Goal: Book appointment/travel/reservation

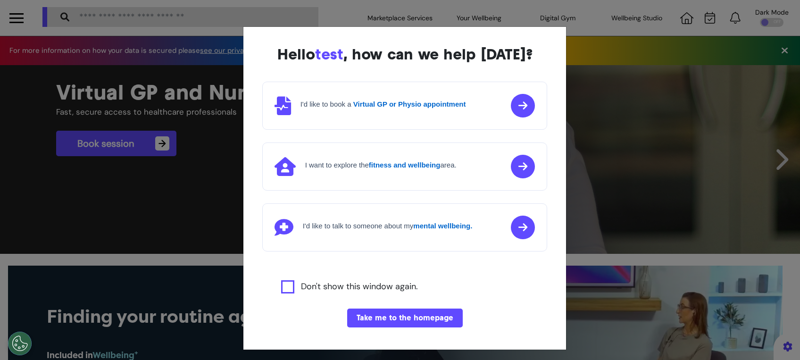
scroll to position [0, 400]
click at [375, 322] on button "Take me to the homepage" at bounding box center [405, 318] width 116 height 19
click at [389, 318] on button "Take me to the homepage" at bounding box center [405, 318] width 116 height 19
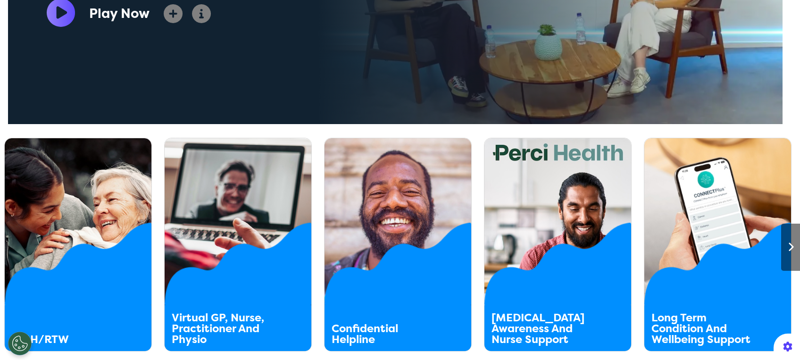
scroll to position [503, 0]
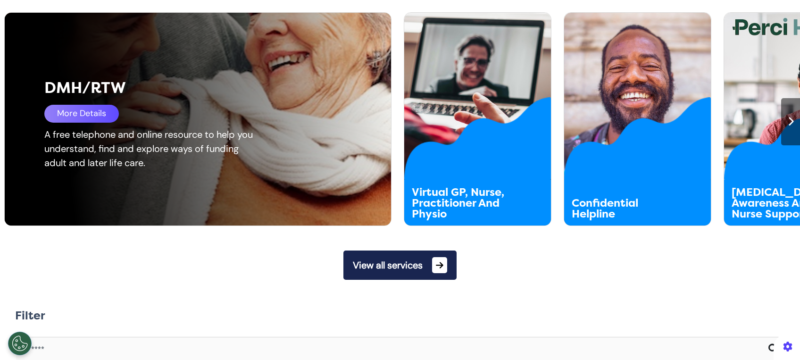
click at [40, 192] on div "DMH/RTW More Details A free telephone and online resource to help you understan…" at bounding box center [205, 119] width 400 height 213
click at [83, 113] on div "More Details" at bounding box center [81, 114] width 75 height 18
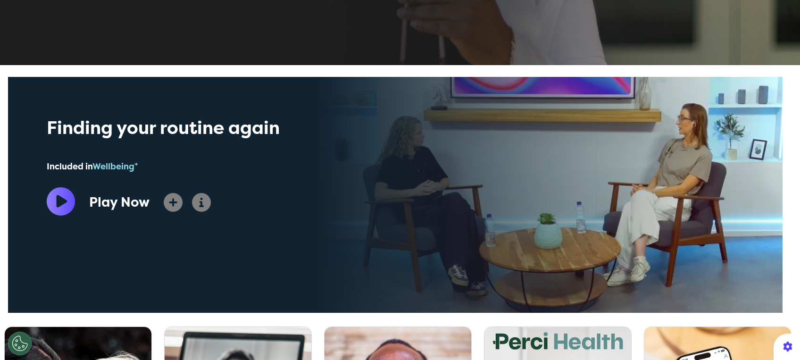
scroll to position [63, 0]
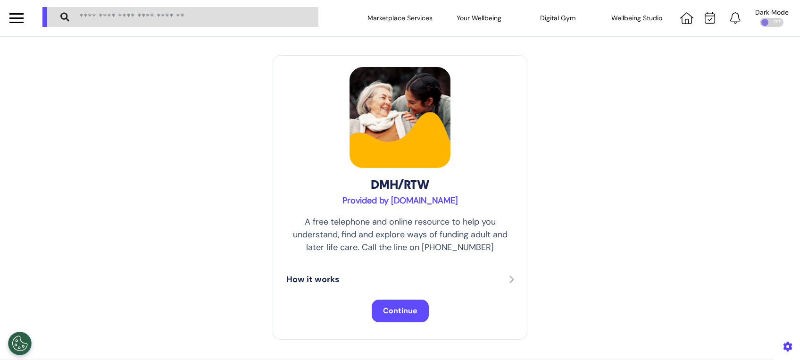
click at [400, 313] on span "Continue" at bounding box center [400, 311] width 34 height 10
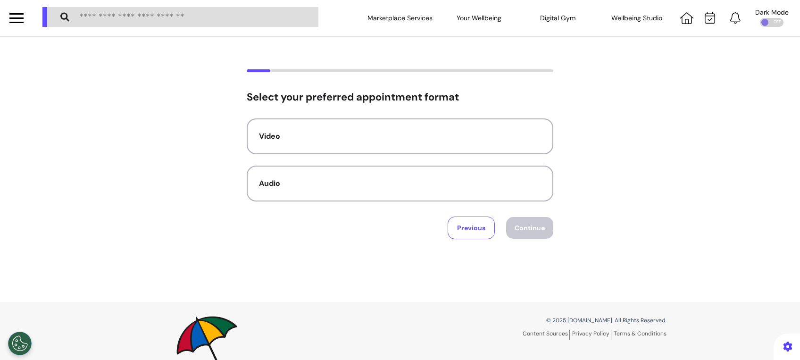
drag, startPoint x: 459, startPoint y: 135, endPoint x: 517, endPoint y: 219, distance: 102.5
click at [459, 135] on div "Video" at bounding box center [400, 136] width 282 height 11
click at [526, 230] on button "Continue" at bounding box center [529, 228] width 47 height 22
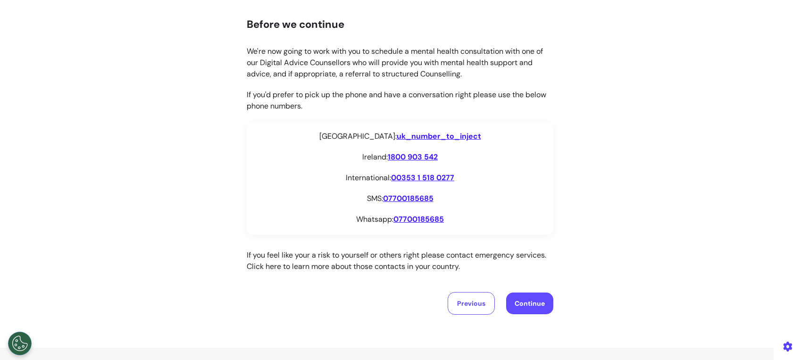
scroll to position [162, 0]
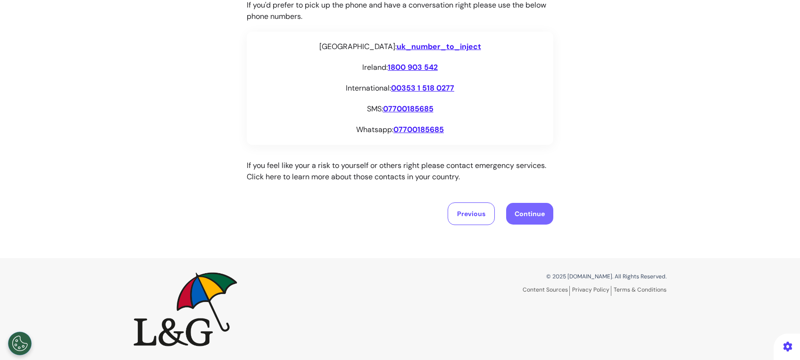
click at [521, 209] on button "Continue" at bounding box center [529, 214] width 47 height 22
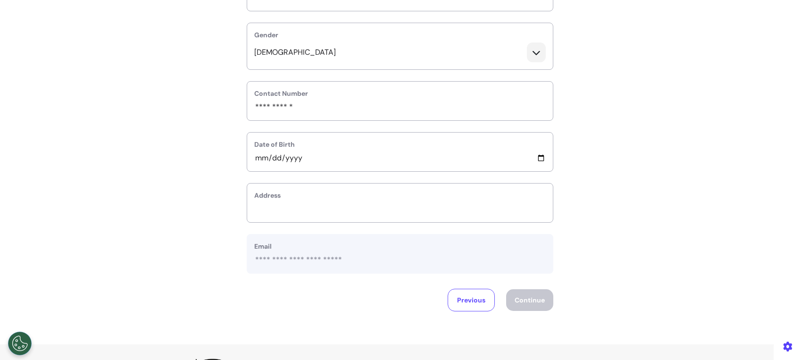
scroll to position [296, 0]
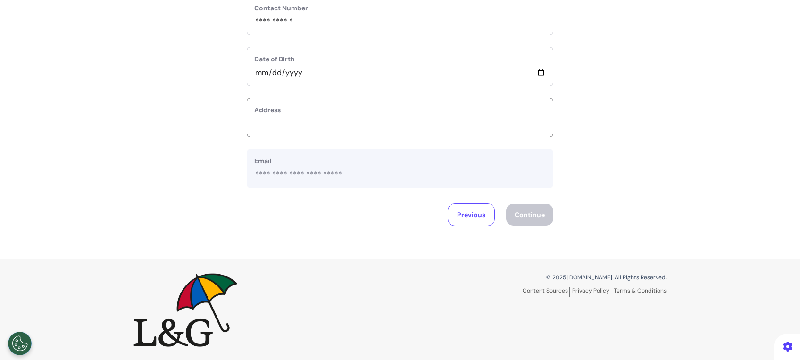
click at [459, 117] on input "text_area" at bounding box center [400, 123] width 292 height 12
type input "**********"
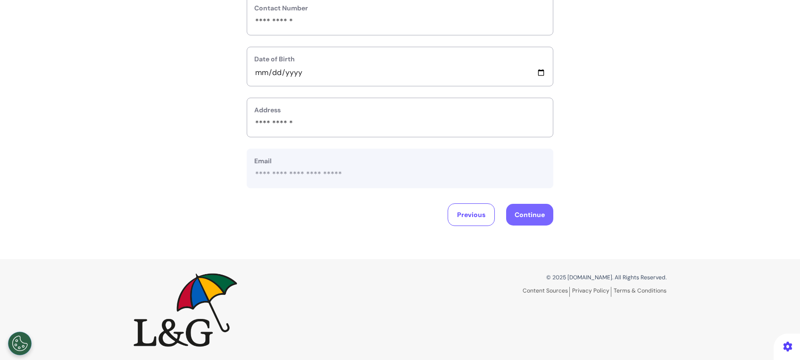
click at [518, 209] on button "Continue" at bounding box center [529, 215] width 47 height 22
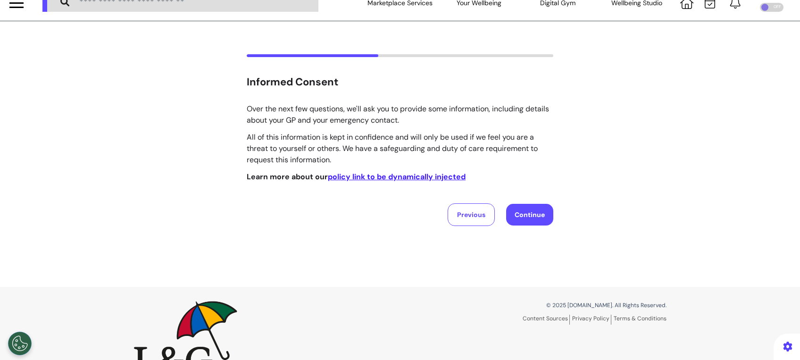
scroll to position [0, 0]
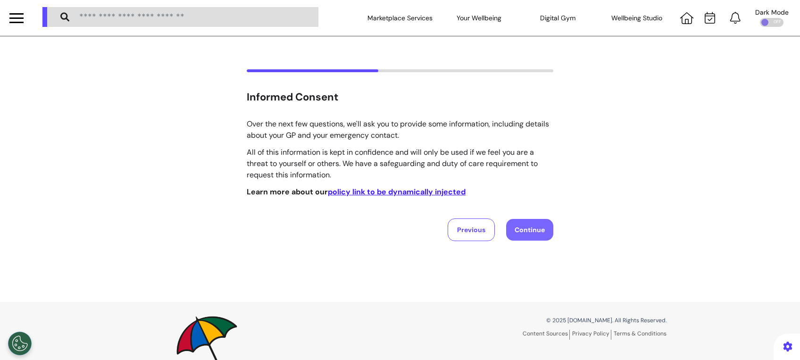
click at [524, 230] on button "Continue" at bounding box center [529, 230] width 47 height 22
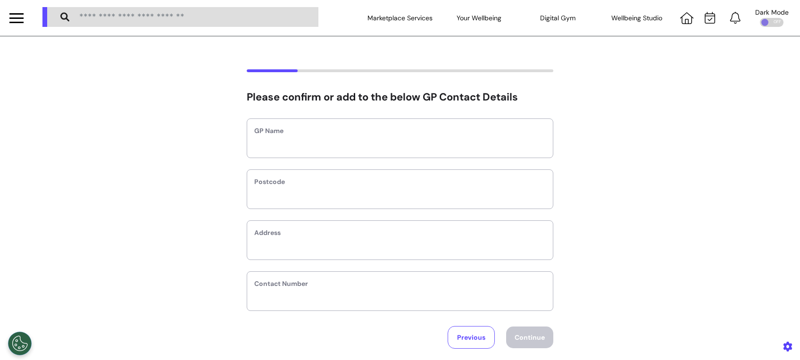
click at [444, 134] on label "GP Name" at bounding box center [400, 131] width 292 height 10
click at [420, 148] on input "text" at bounding box center [400, 144] width 292 height 12
type input "**"
click at [388, 192] on input "text" at bounding box center [400, 195] width 292 height 12
type input "*******"
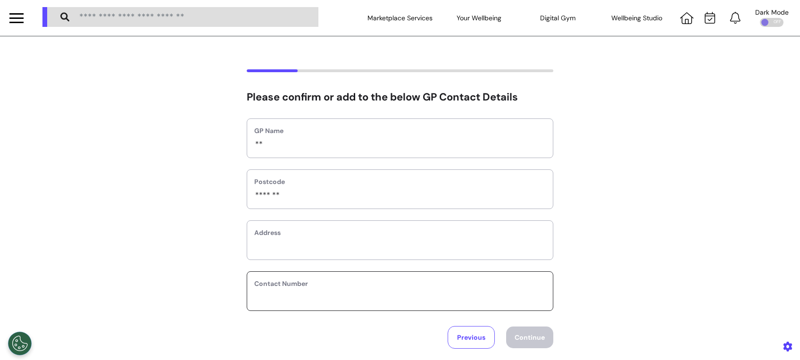
type input "**********"
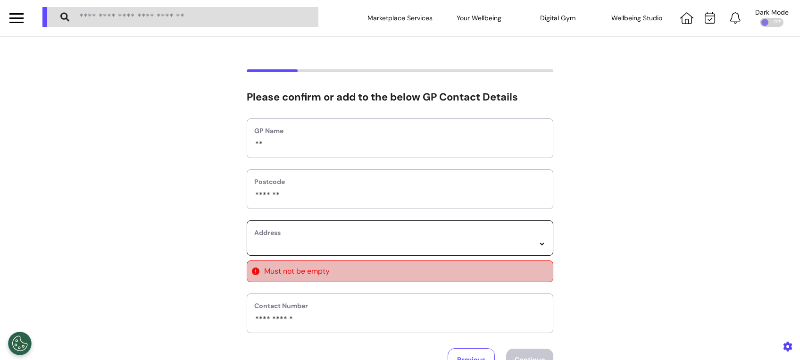
click at [383, 248] on select "*****" at bounding box center [400, 244] width 292 height 8
select select
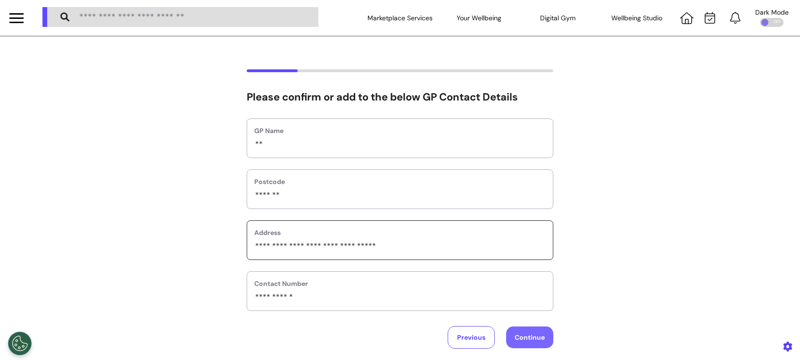
click at [532, 334] on button "Continue" at bounding box center [529, 337] width 47 height 22
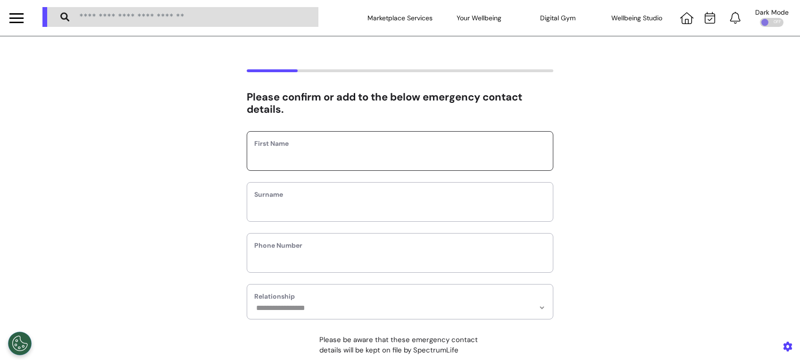
click at [385, 159] on input "text" at bounding box center [400, 157] width 292 height 12
type input "****"
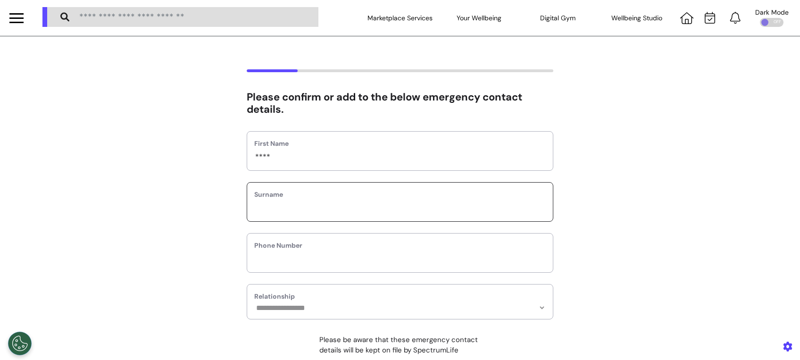
type input "****"
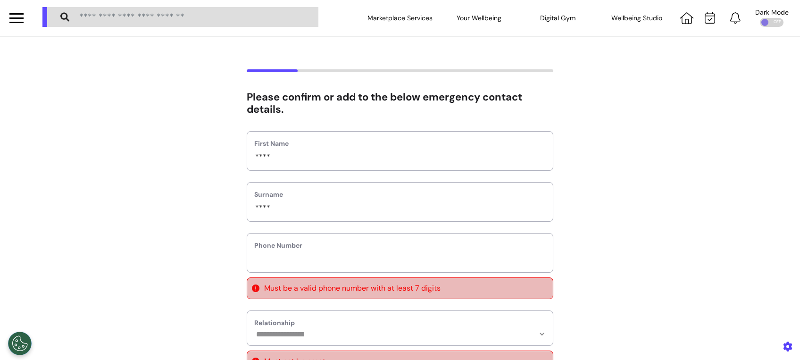
click at [354, 250] on div "Phone Number" at bounding box center [400, 253] width 307 height 40
click at [318, 262] on input "phone" at bounding box center [400, 259] width 292 height 12
type input "**********"
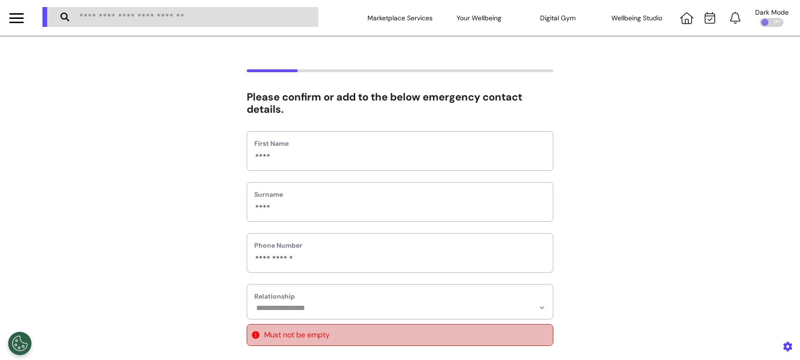
click at [352, 317] on div "**********" at bounding box center [400, 301] width 307 height 35
click at [356, 309] on select "**********" at bounding box center [400, 308] width 292 height 8
select select "******"
click at [254, 304] on select "**********" at bounding box center [400, 308] width 292 height 8
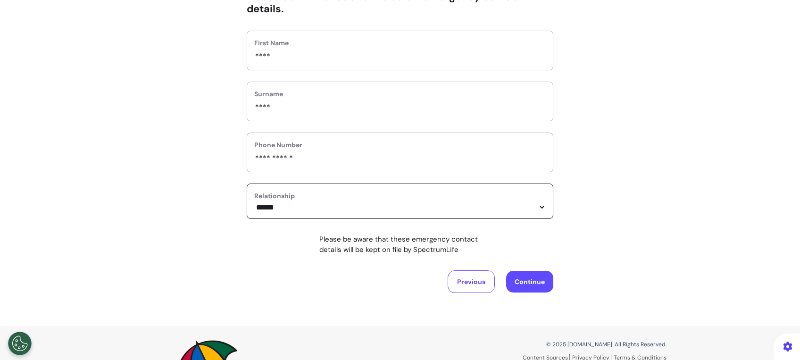
scroll to position [171, 0]
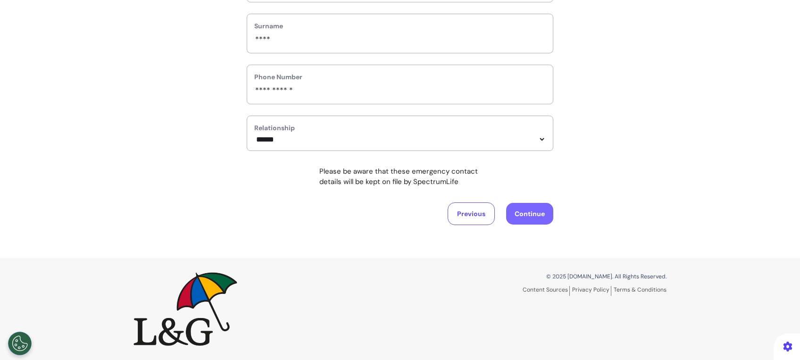
click at [538, 214] on button "Continue" at bounding box center [529, 214] width 47 height 22
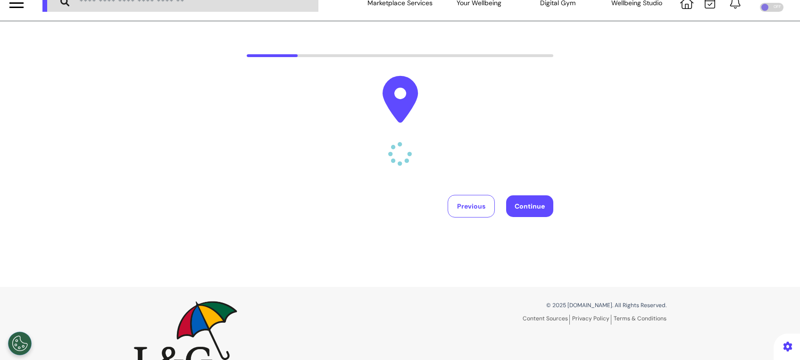
scroll to position [0, 0]
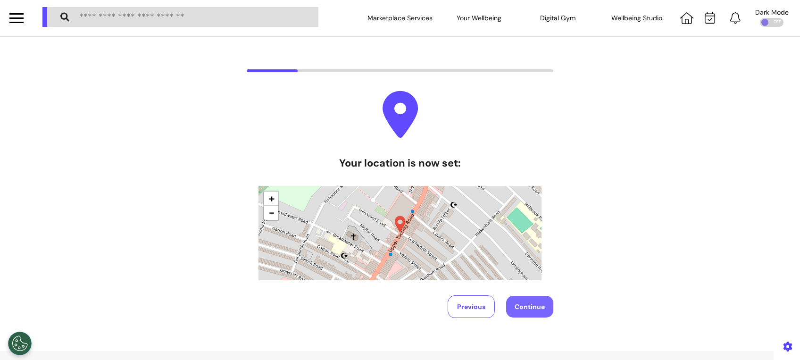
click at [532, 303] on button "Continue" at bounding box center [529, 307] width 47 height 22
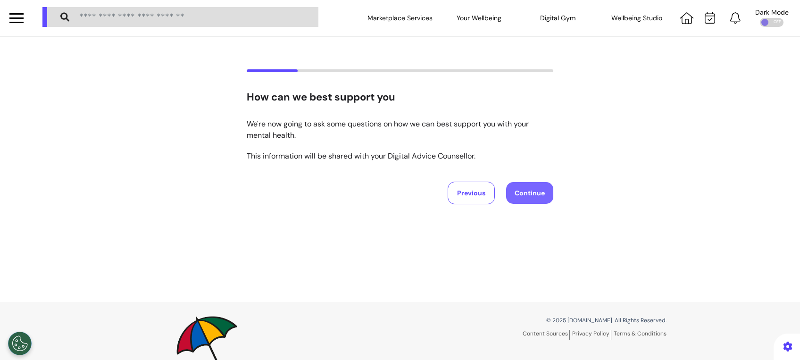
click at [540, 196] on button "Continue" at bounding box center [529, 193] width 47 height 22
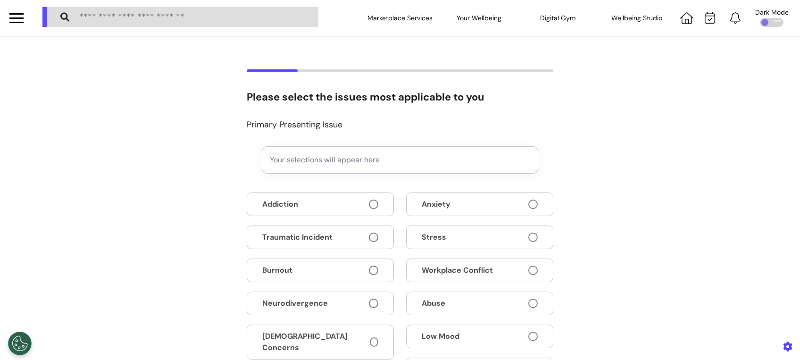
click at [369, 205] on span at bounding box center [373, 204] width 9 height 9
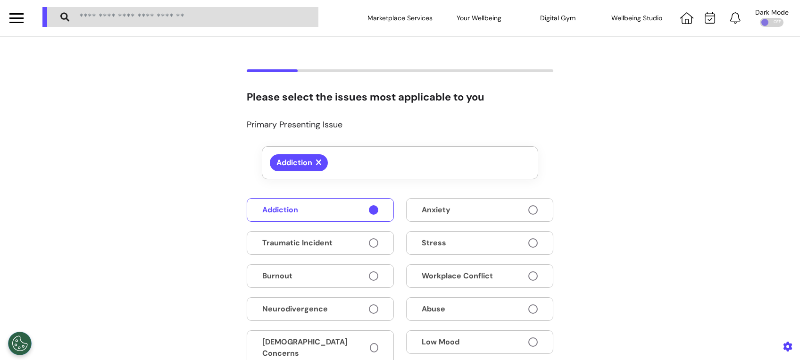
click at [369, 211] on span at bounding box center [373, 209] width 9 height 9
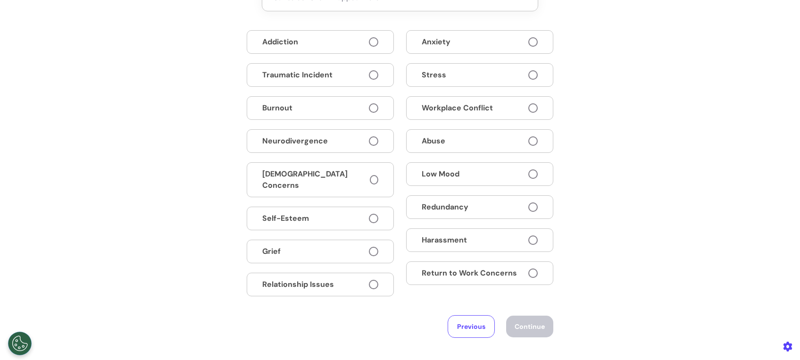
scroll to position [143, 0]
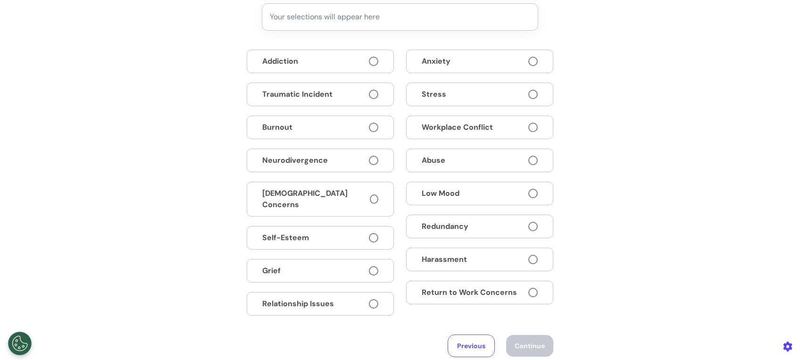
click at [369, 61] on span at bounding box center [373, 61] width 9 height 9
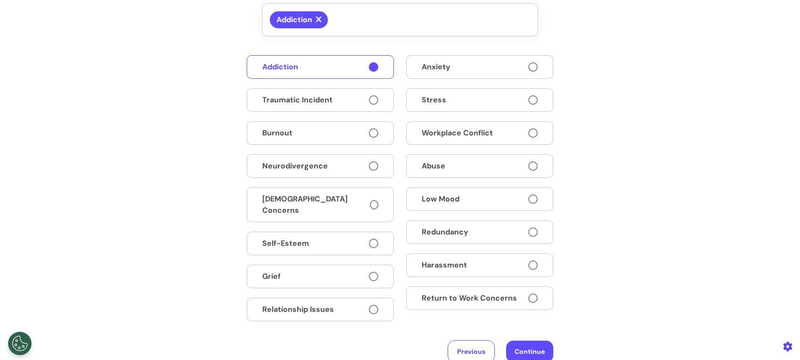
click at [435, 60] on button "Anxiety" at bounding box center [479, 67] width 147 height 24
click at [453, 105] on button "Stress" at bounding box center [479, 100] width 147 height 24
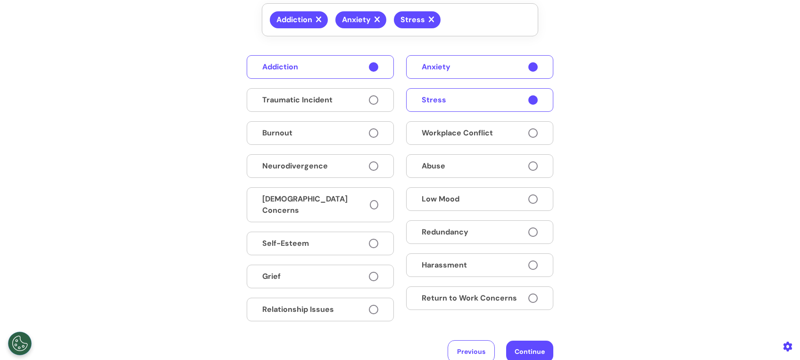
click at [492, 133] on button "Workplace Conflict" at bounding box center [479, 133] width 147 height 24
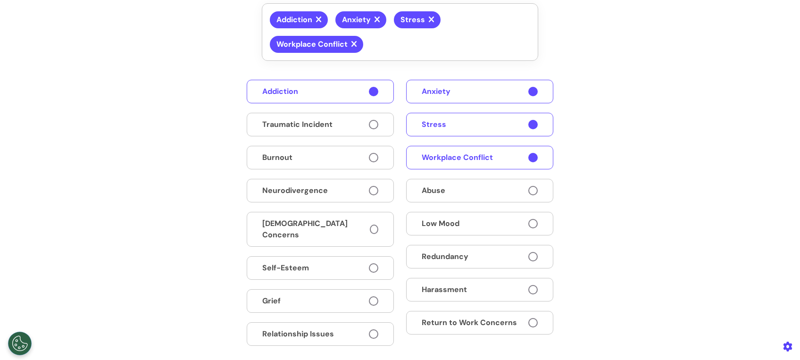
click at [514, 318] on button "Return to Work Concerns" at bounding box center [479, 323] width 147 height 24
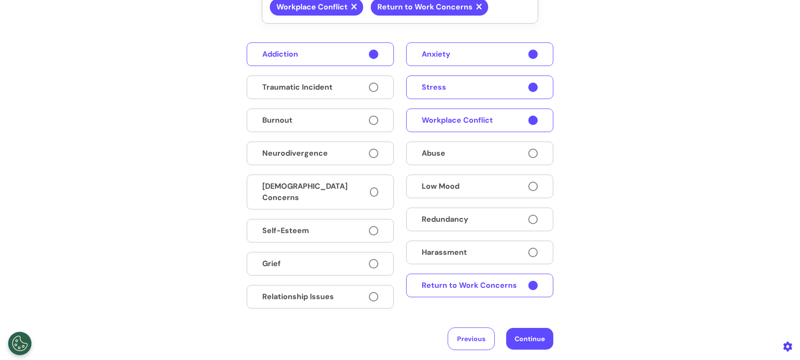
scroll to position [206, 0]
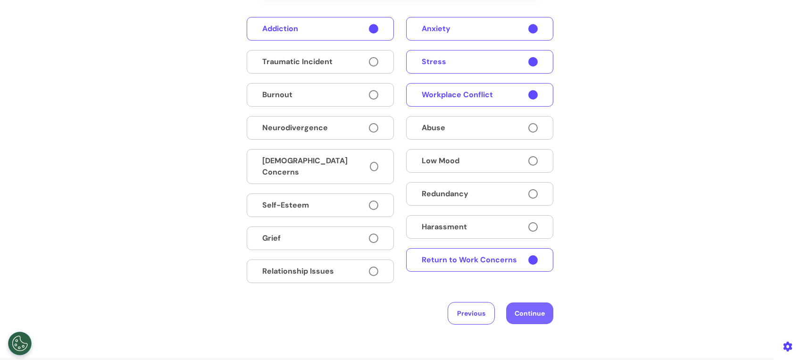
click at [522, 313] on button "Continue" at bounding box center [529, 313] width 47 height 22
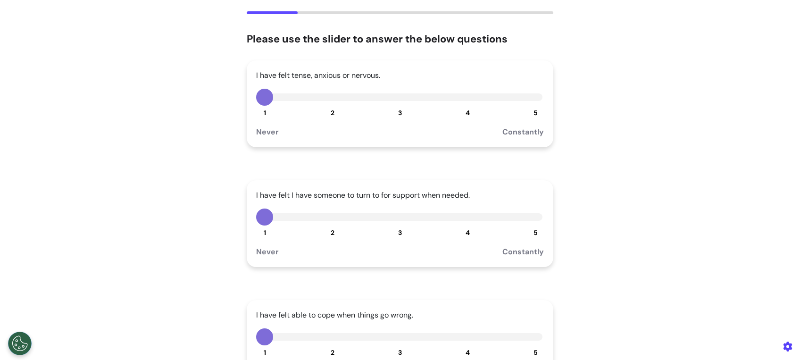
scroll to position [0, 0]
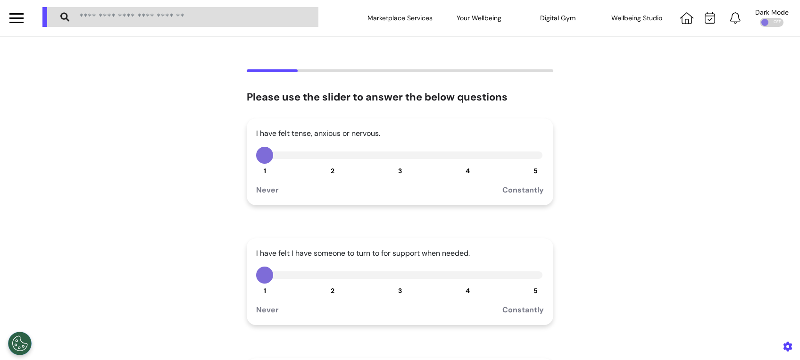
drag, startPoint x: 395, startPoint y: 154, endPoint x: 391, endPoint y: 204, distance: 49.7
click at [394, 154] on button "3" at bounding box center [400, 155] width 17 height 17
click at [397, 284] on div "I have felt I have someone to turn to for support when needed. 1 2 3 4 5 Never …" at bounding box center [400, 281] width 307 height 87
click at [395, 274] on button "3" at bounding box center [400, 275] width 17 height 17
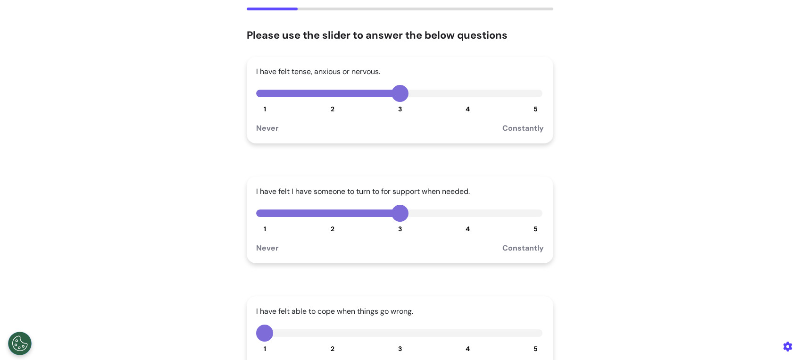
scroll to position [63, 0]
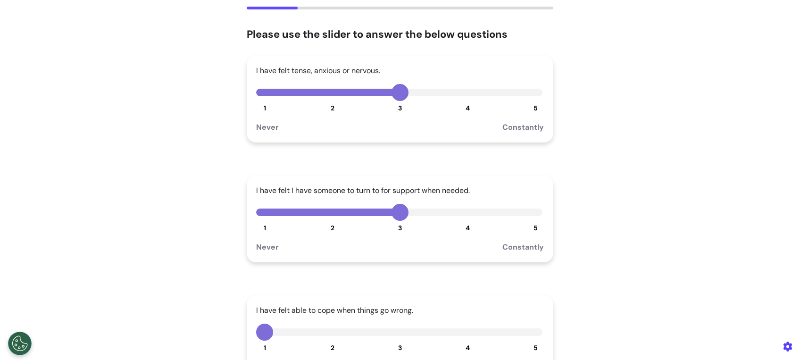
click at [393, 330] on button "3" at bounding box center [400, 332] width 17 height 17
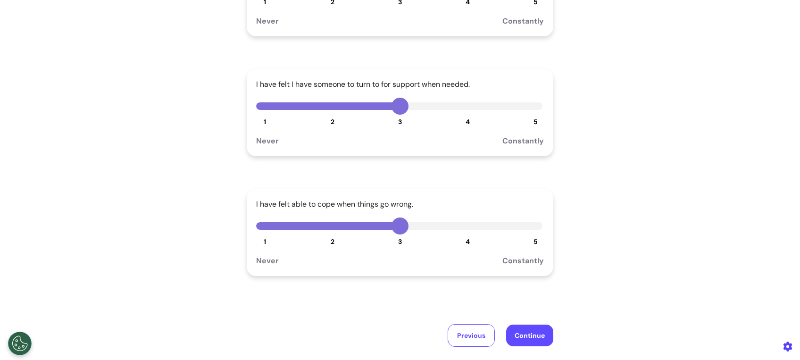
scroll to position [189, 0]
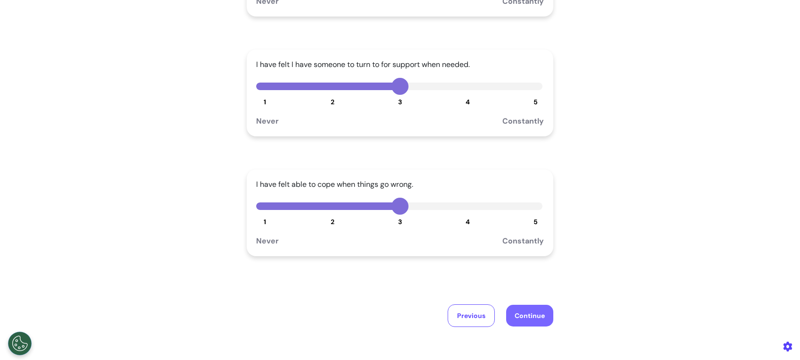
click at [542, 312] on button "Continue" at bounding box center [529, 316] width 47 height 22
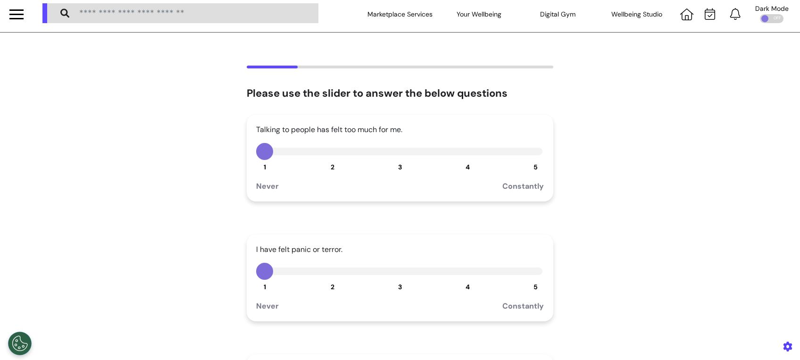
scroll to position [0, 0]
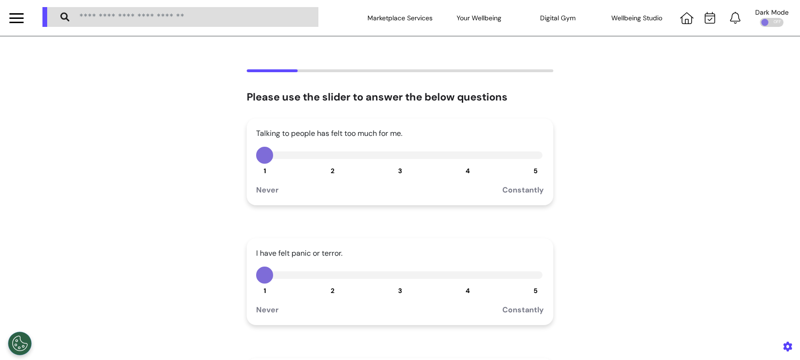
click at [392, 158] on button "3" at bounding box center [400, 155] width 17 height 17
click at [397, 288] on div "I have felt panic or terror. 1 2 3 4 5 Never Constantly" at bounding box center [400, 281] width 307 height 87
click at [396, 277] on button "3" at bounding box center [400, 275] width 17 height 17
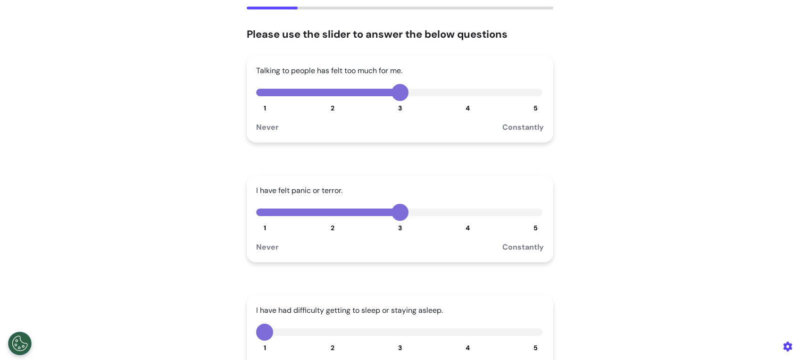
scroll to position [125, 0]
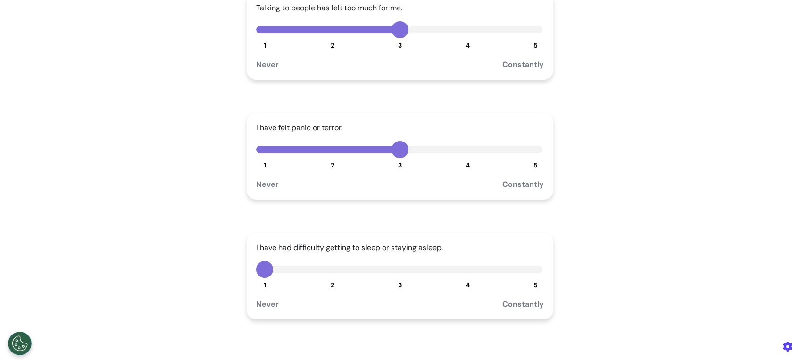
click at [394, 272] on button "3" at bounding box center [400, 269] width 17 height 17
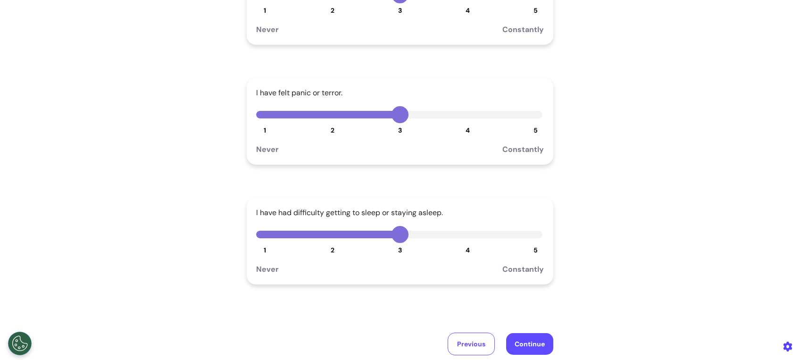
scroll to position [189, 0]
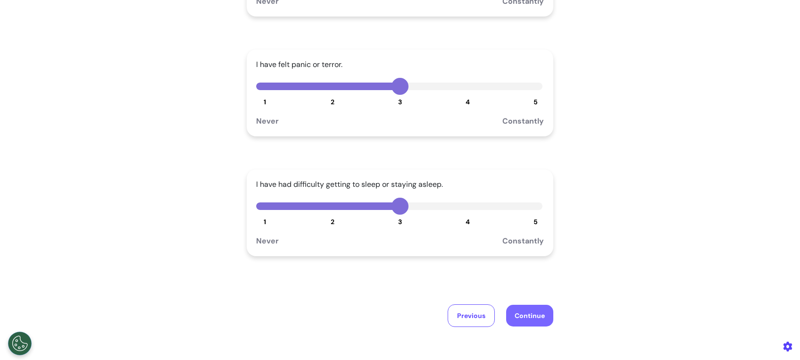
click at [517, 317] on button "Continue" at bounding box center [529, 316] width 47 height 22
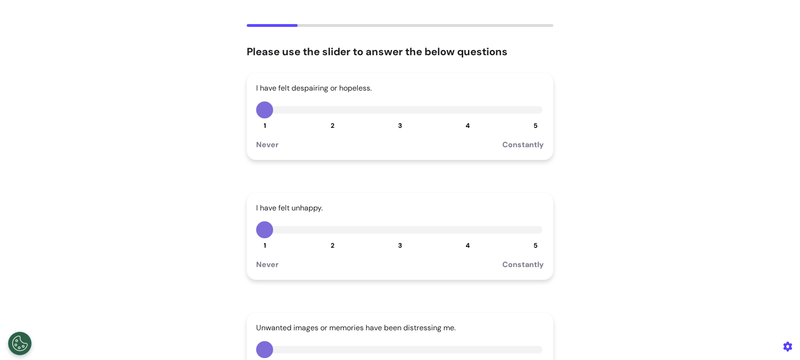
scroll to position [0, 0]
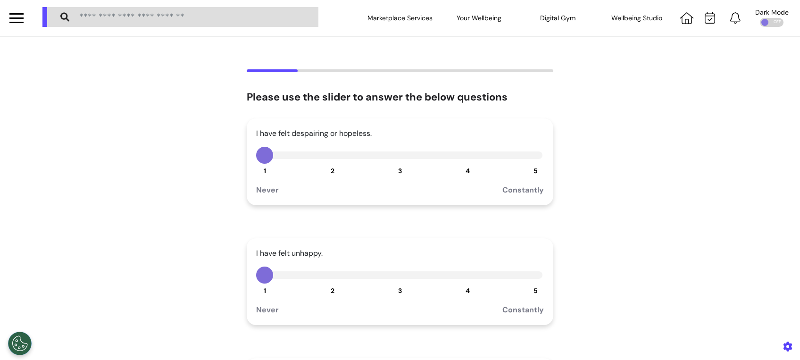
click at [392, 155] on button "3" at bounding box center [400, 155] width 17 height 17
click at [394, 285] on div "I have felt unhappy. 1 2 3 4 5 Never Constantly" at bounding box center [400, 281] width 307 height 87
click at [392, 275] on button "3" at bounding box center [400, 275] width 17 height 17
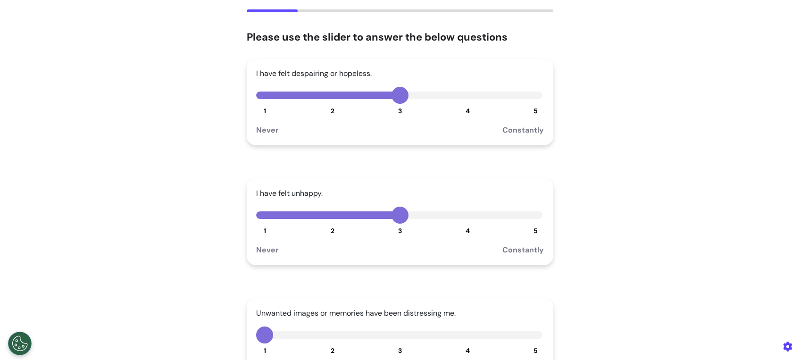
scroll to position [125, 0]
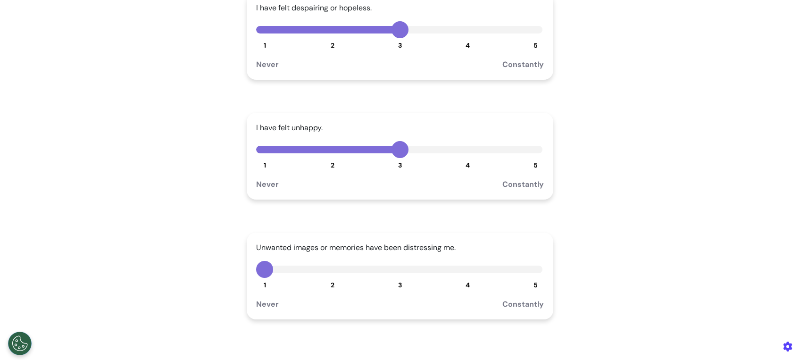
click at [398, 273] on button "3" at bounding box center [400, 269] width 17 height 17
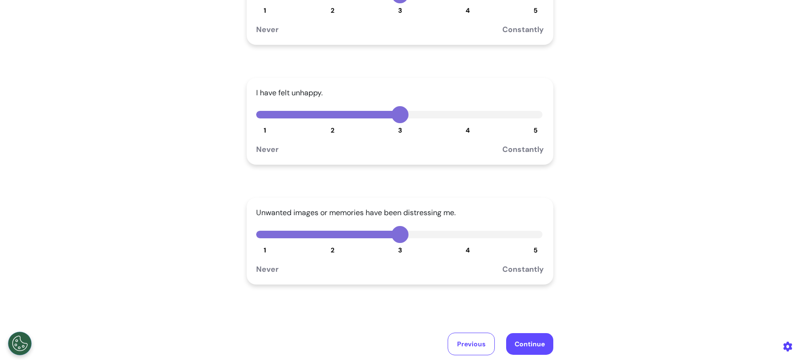
scroll to position [189, 0]
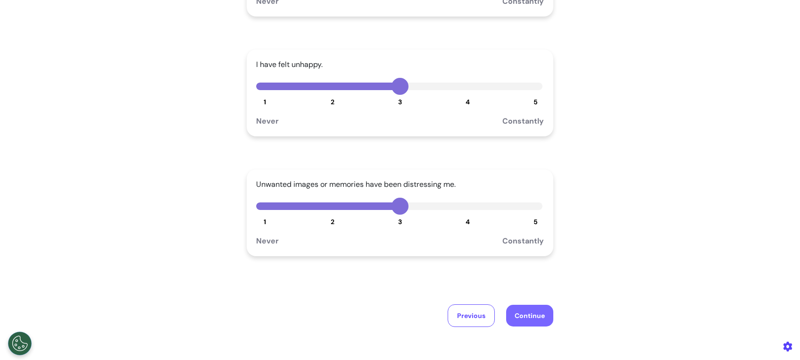
click at [540, 320] on button "Continue" at bounding box center [529, 316] width 47 height 22
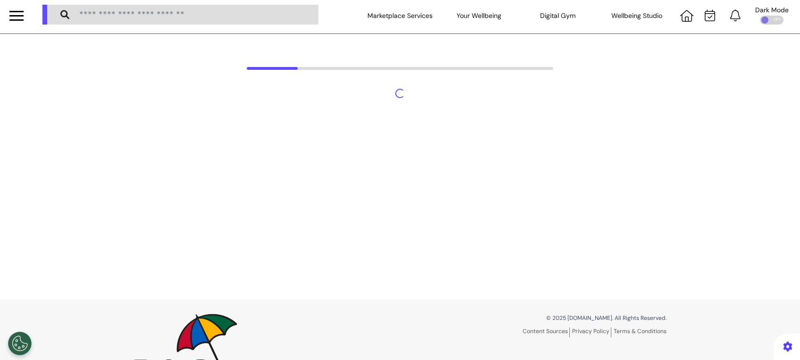
scroll to position [0, 0]
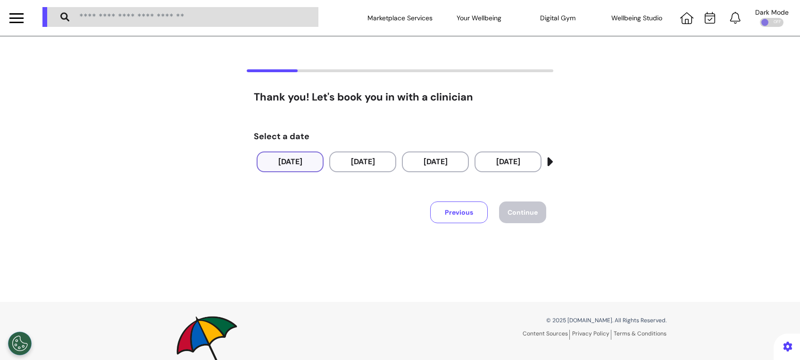
click at [285, 162] on button "19 Sep 2025" at bounding box center [290, 161] width 67 height 21
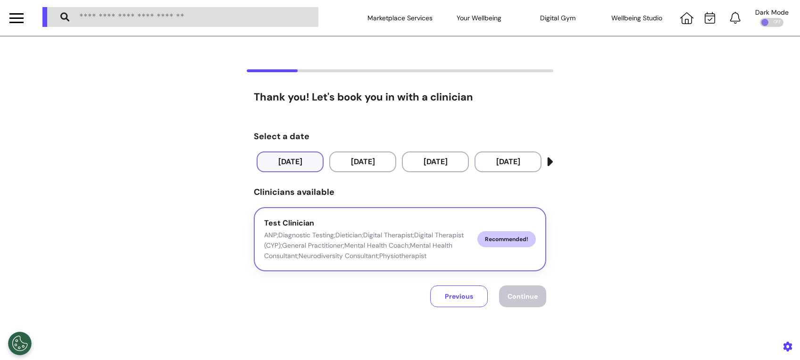
click at [425, 256] on p "ANP;Diagnostic Testing;Dietician;Digital Therapist;Digital Therapist (CYP);Gene…" at bounding box center [367, 245] width 206 height 31
click at [518, 292] on span "Continue" at bounding box center [523, 296] width 30 height 8
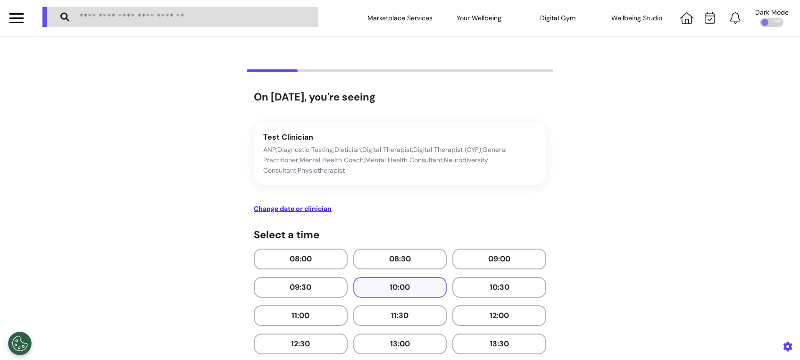
click at [395, 284] on button "10:00" at bounding box center [400, 287] width 94 height 21
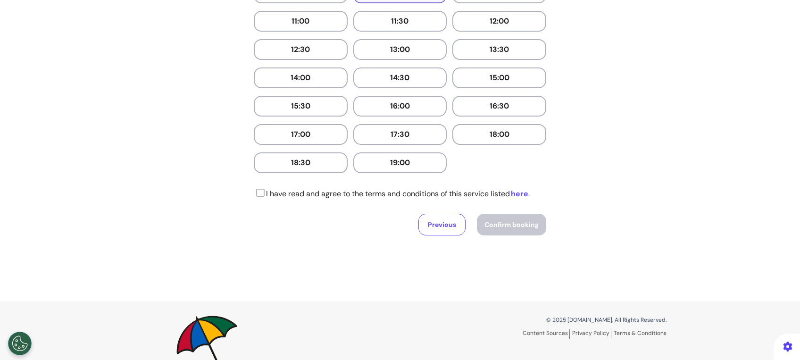
scroll to position [314, 0]
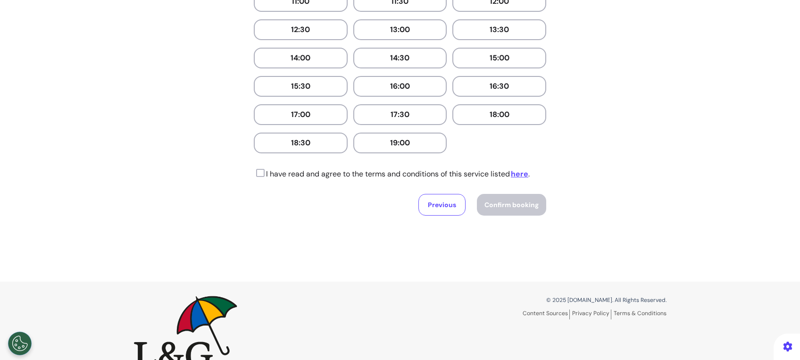
click at [254, 172] on icon at bounding box center [259, 172] width 11 height 9
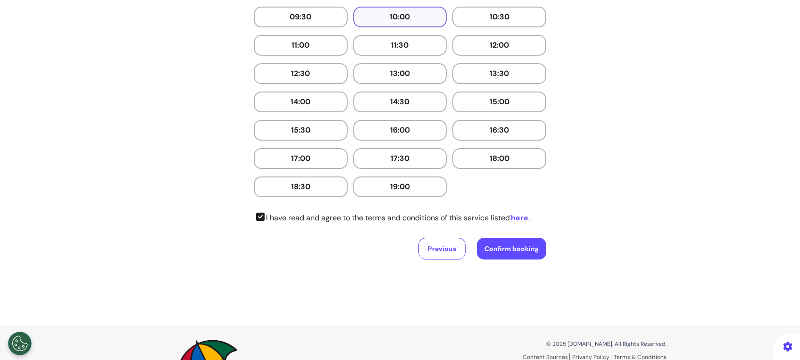
scroll to position [251, 0]
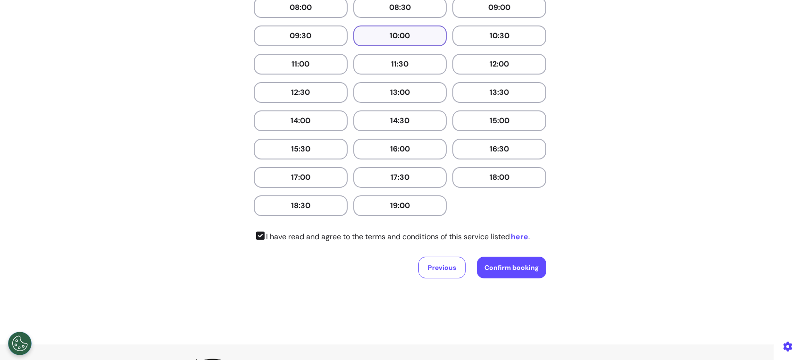
click at [524, 234] on link "here" at bounding box center [519, 237] width 19 height 10
click at [513, 260] on button "Confirm booking" at bounding box center [511, 268] width 69 height 22
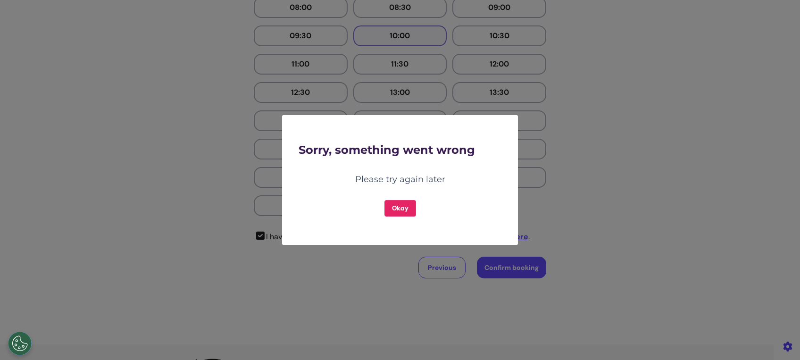
click at [403, 204] on button "Okay" at bounding box center [400, 208] width 32 height 17
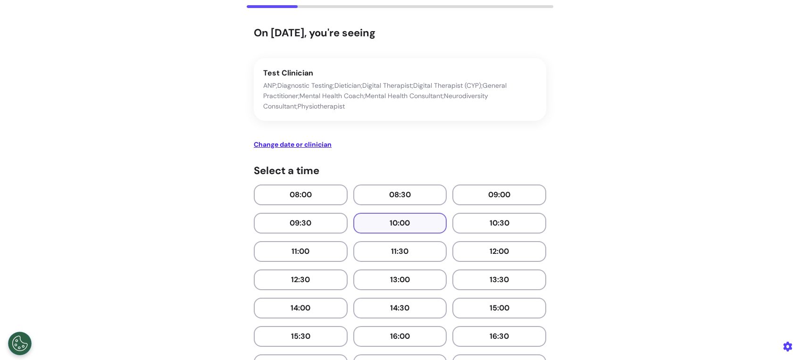
scroll to position [63, 0]
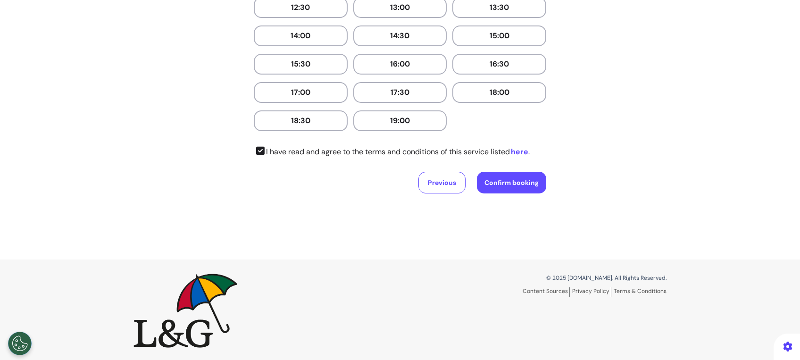
click at [443, 177] on button "Previous" at bounding box center [441, 183] width 47 height 22
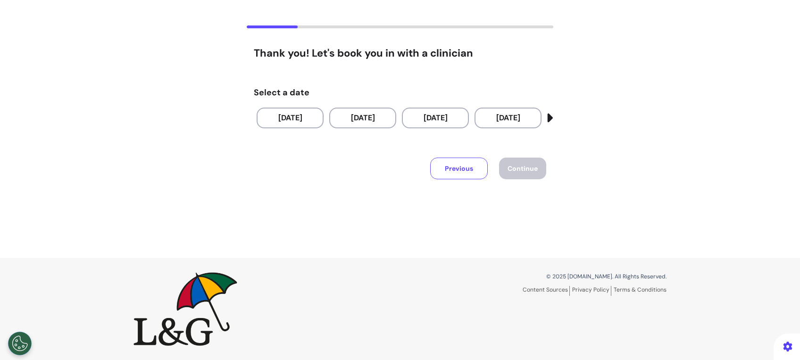
scroll to position [31, 0]
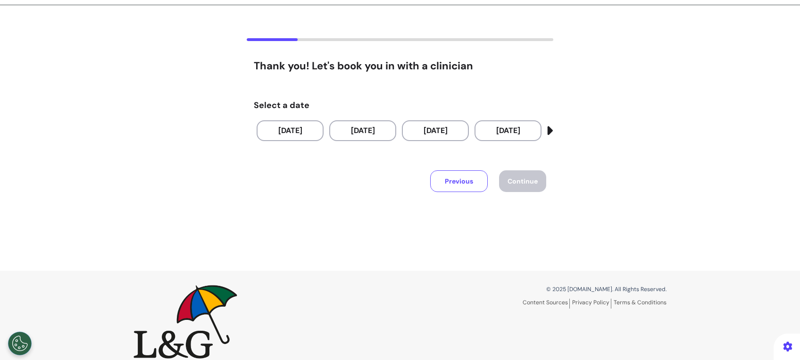
click at [438, 181] on button "Previous" at bounding box center [459, 181] width 58 height 22
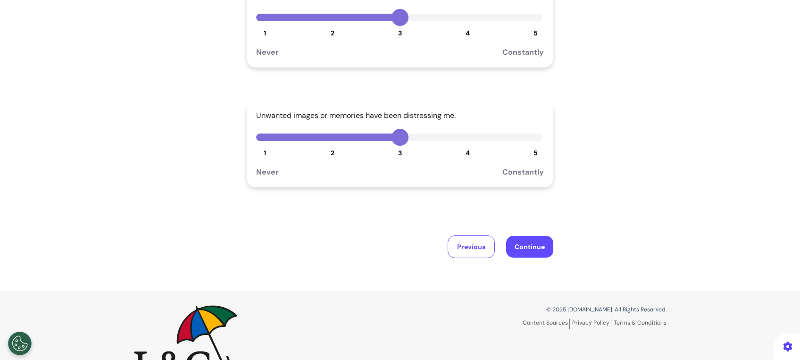
scroll to position [291, 0]
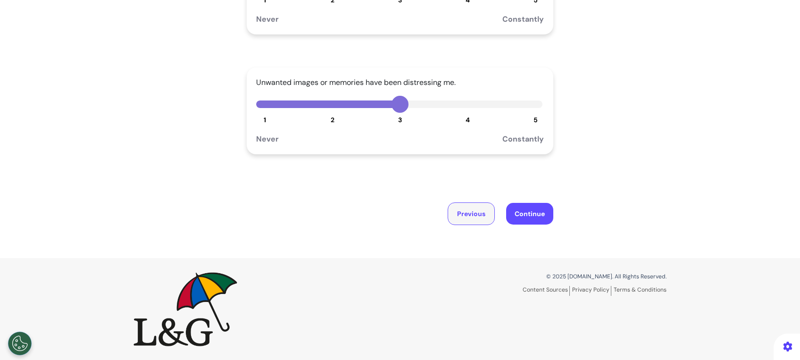
click at [469, 209] on button "Previous" at bounding box center [471, 213] width 47 height 23
click at [464, 211] on button "Previous" at bounding box center [471, 213] width 47 height 23
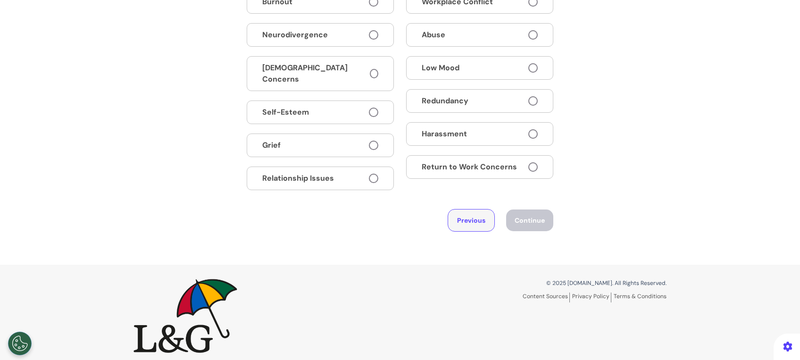
click at [464, 211] on button "Previous" at bounding box center [471, 220] width 47 height 23
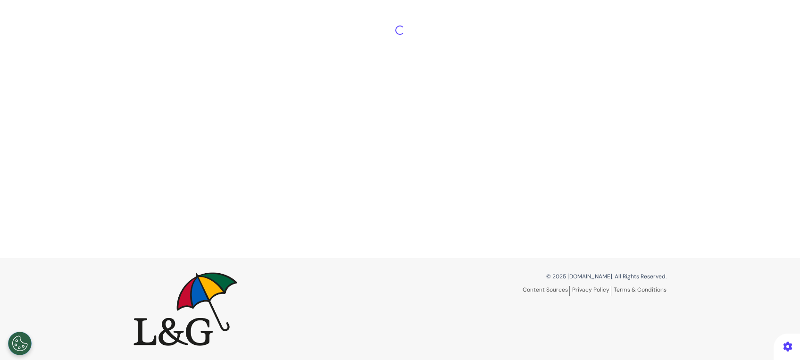
scroll to position [44, 0]
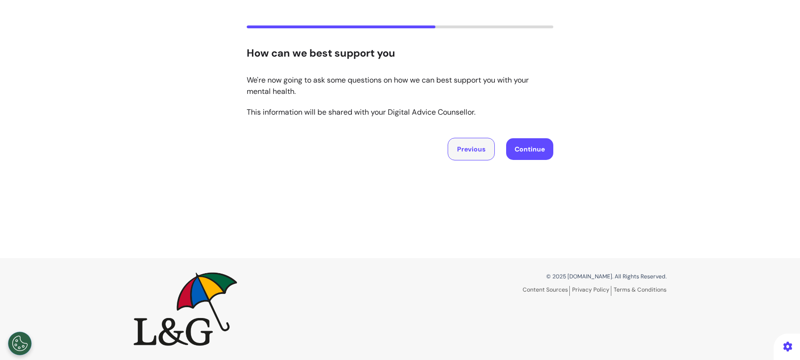
click at [477, 152] on button "Previous" at bounding box center [471, 149] width 47 height 23
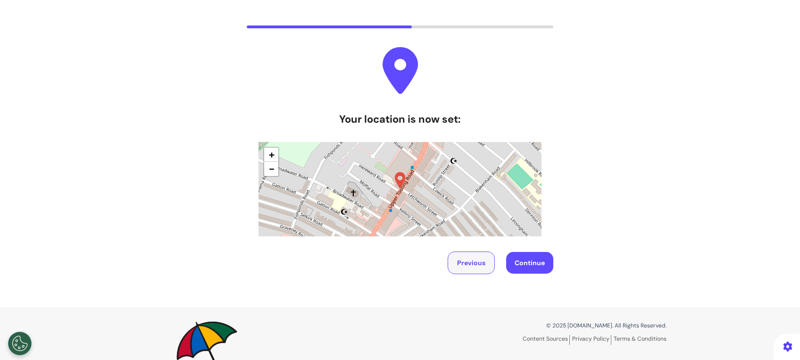
click at [461, 264] on button "Previous" at bounding box center [471, 262] width 47 height 23
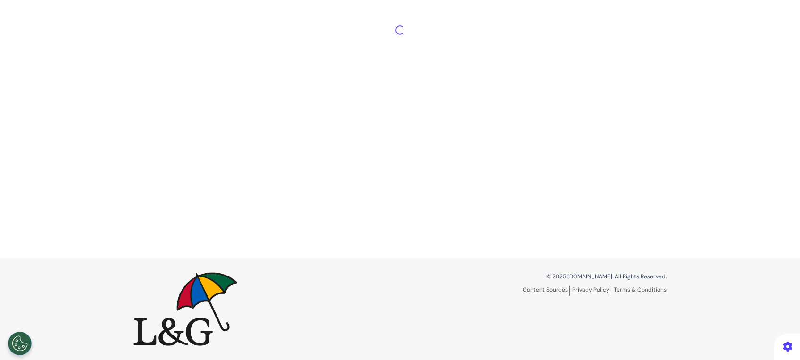
select select "******"
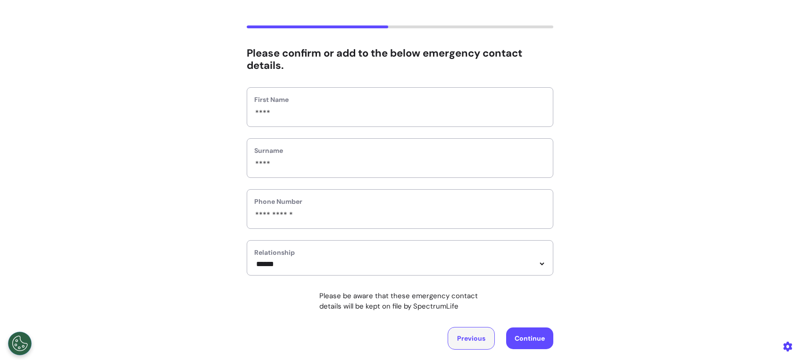
click at [456, 340] on button "Previous" at bounding box center [471, 338] width 47 height 23
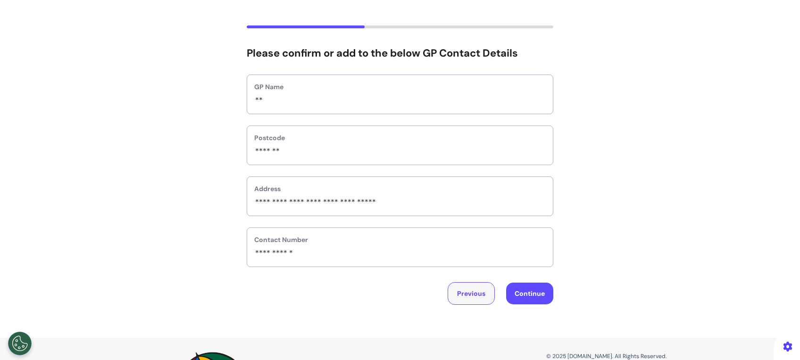
click at [465, 293] on button "Previous" at bounding box center [471, 293] width 47 height 23
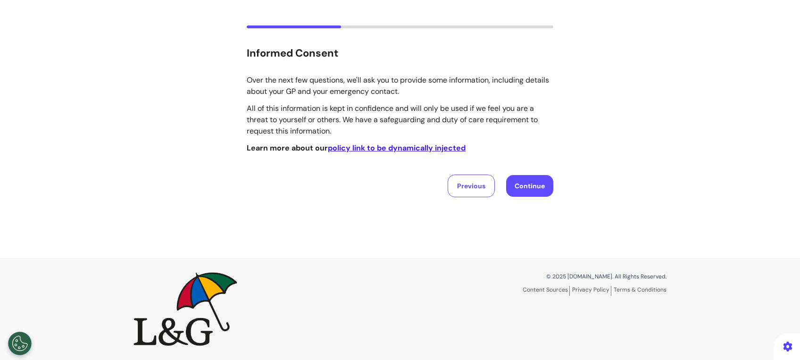
click at [461, 173] on div "Over the next few questions, we'll ask you to provide some information, includi…" at bounding box center [400, 136] width 307 height 123
click at [458, 189] on button "Previous" at bounding box center [471, 186] width 47 height 23
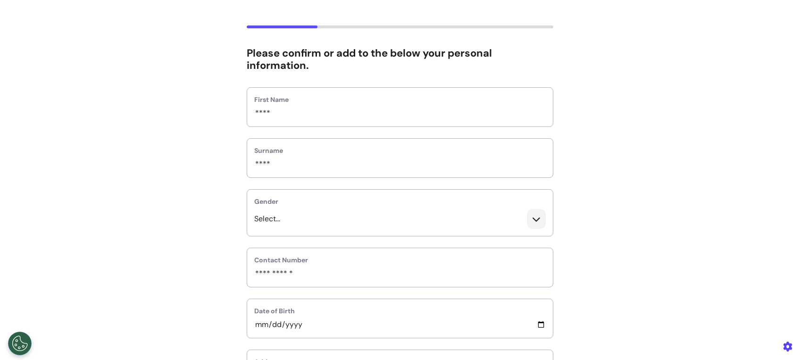
click at [531, 215] on icon at bounding box center [536, 219] width 19 height 20
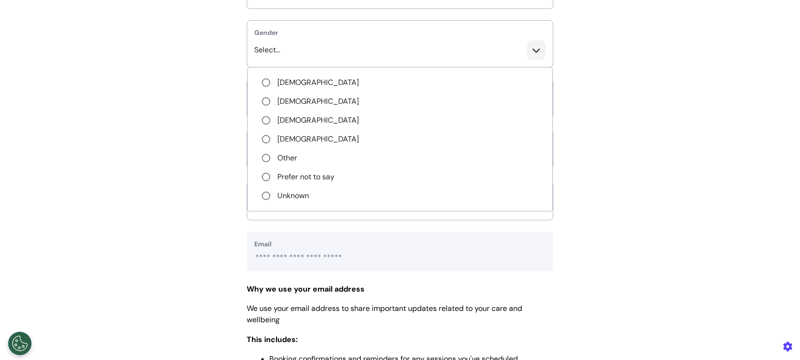
scroll to position [233, 0]
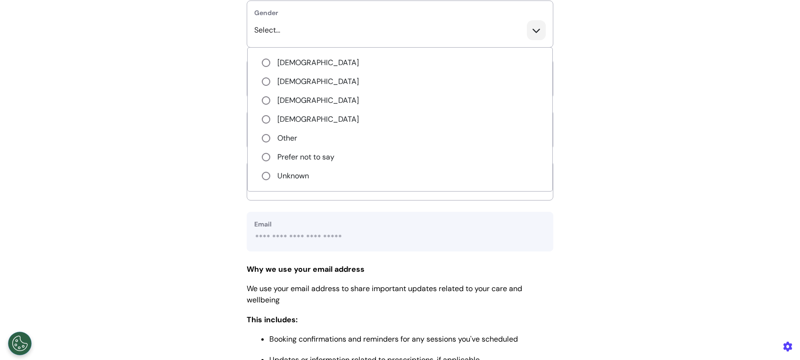
drag, startPoint x: 529, startPoint y: 18, endPoint x: 528, endPoint y: 30, distance: 11.8
click at [529, 19] on div "Gender Select... Male Female Non-Binary Transgender Other Prefer not to say Unk…" at bounding box center [400, 23] width 307 height 47
click at [528, 31] on icon at bounding box center [536, 30] width 19 height 20
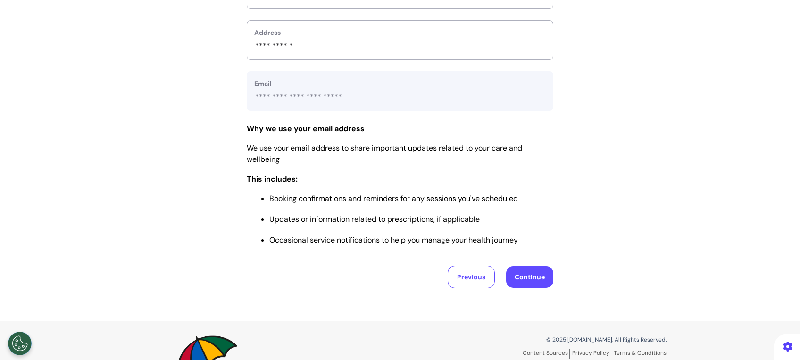
scroll to position [310, 0]
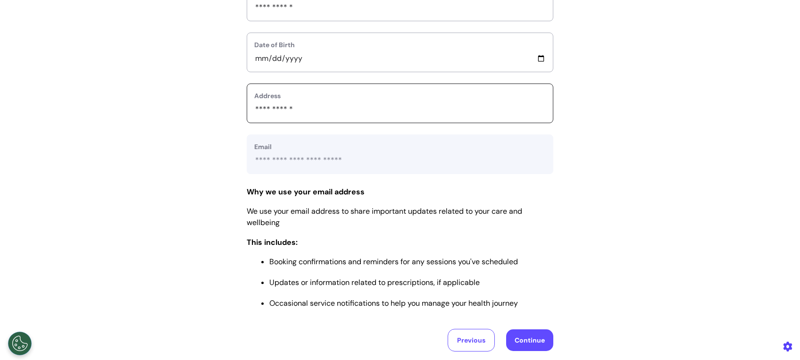
click at [403, 107] on input "text_area" at bounding box center [400, 109] width 292 height 12
type input "*"
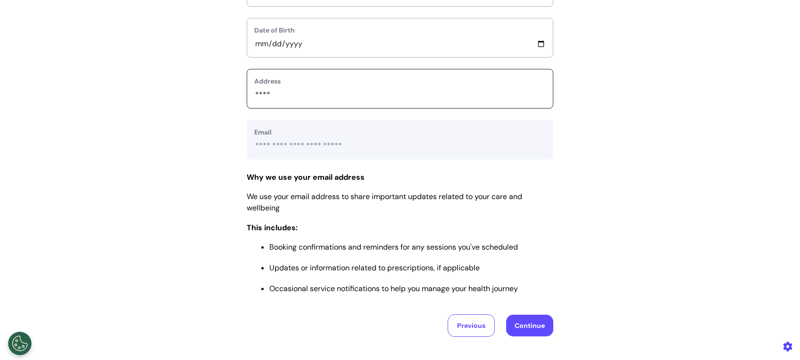
scroll to position [436, 0]
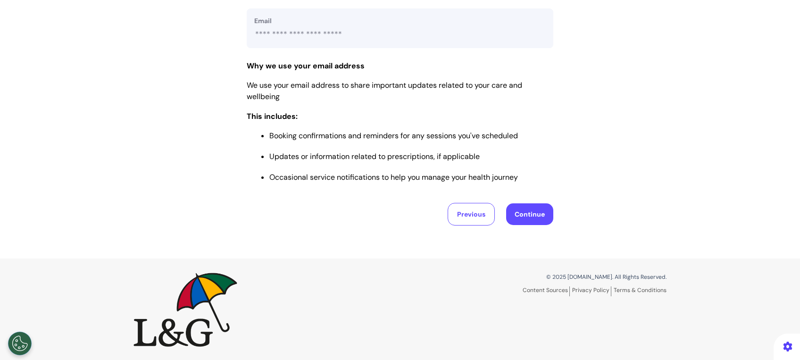
type input "****"
click at [540, 215] on button "Continue" at bounding box center [529, 214] width 47 height 22
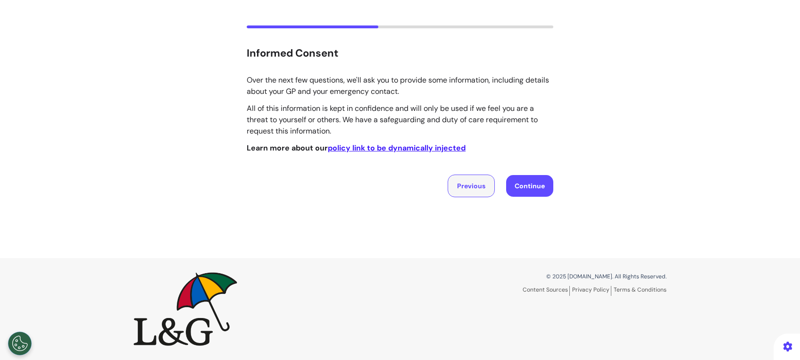
drag, startPoint x: 467, startPoint y: 184, endPoint x: 462, endPoint y: 186, distance: 5.5
click at [464, 184] on button "Previous" at bounding box center [471, 186] width 47 height 23
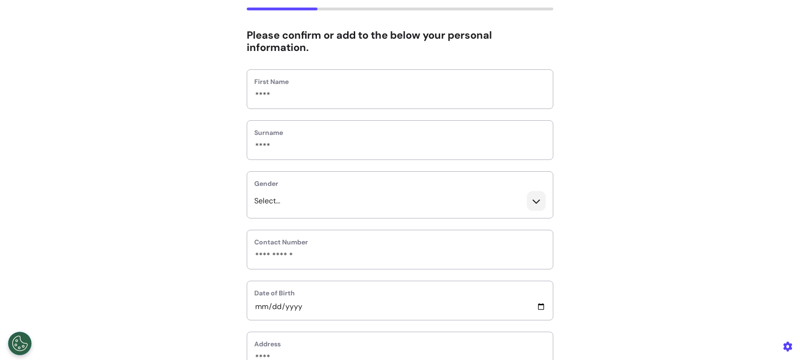
scroll to position [63, 0]
click at [337, 196] on div "Select..." at bounding box center [400, 203] width 306 height 27
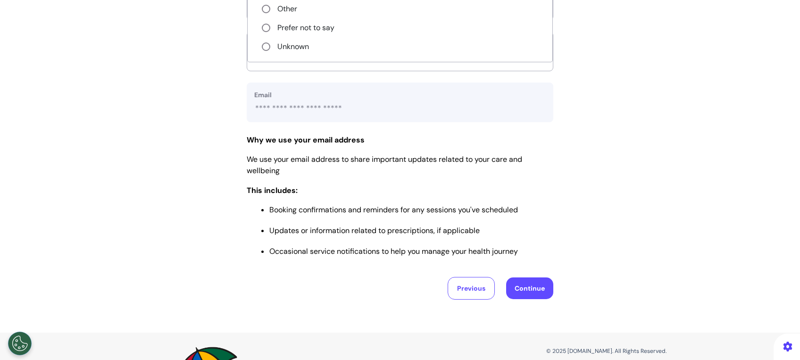
scroll to position [436, 0]
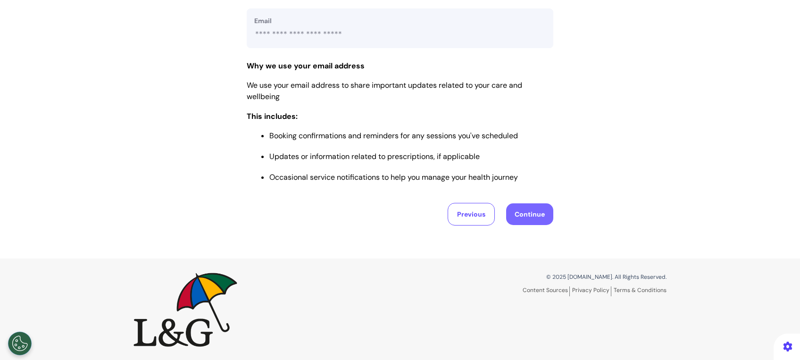
click at [517, 203] on button "Continue" at bounding box center [529, 214] width 47 height 22
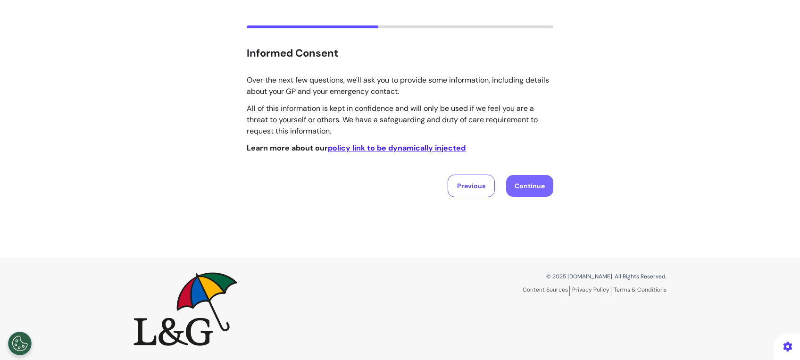
click at [533, 185] on button "Continue" at bounding box center [529, 186] width 47 height 22
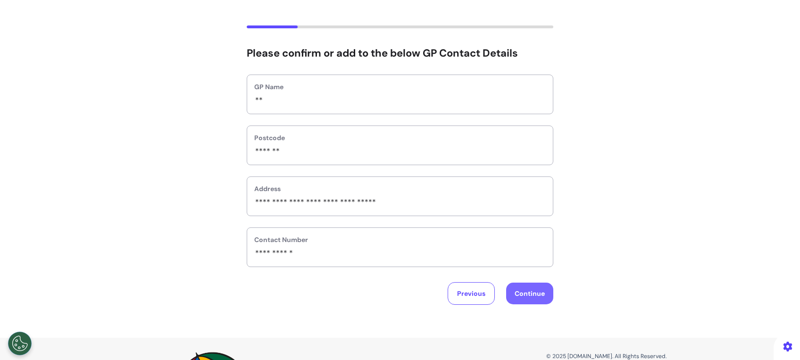
click at [526, 298] on button "Continue" at bounding box center [529, 294] width 47 height 22
select select "******"
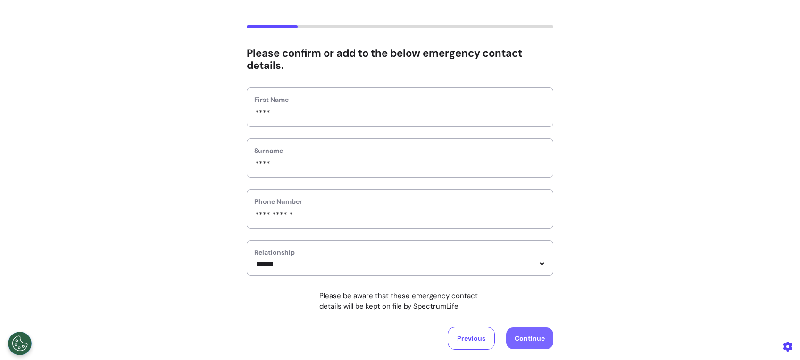
click at [520, 342] on button "Continue" at bounding box center [529, 338] width 47 height 22
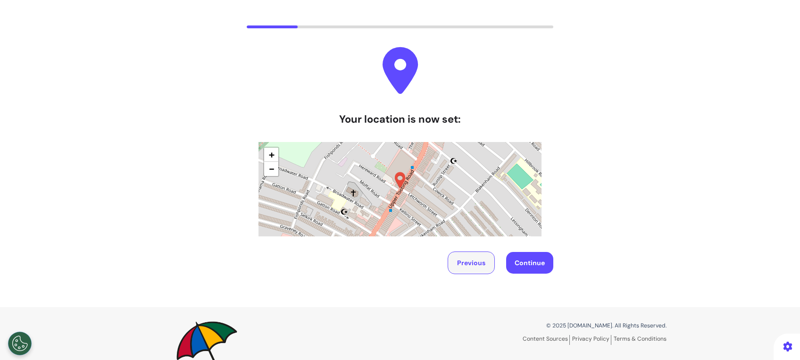
click at [452, 264] on button "Previous" at bounding box center [471, 262] width 47 height 23
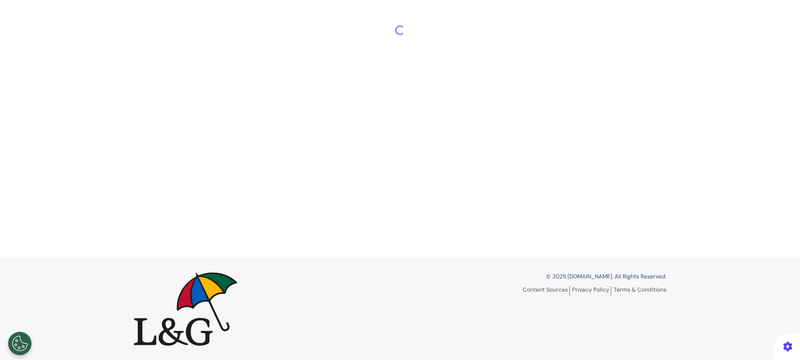
select select "******"
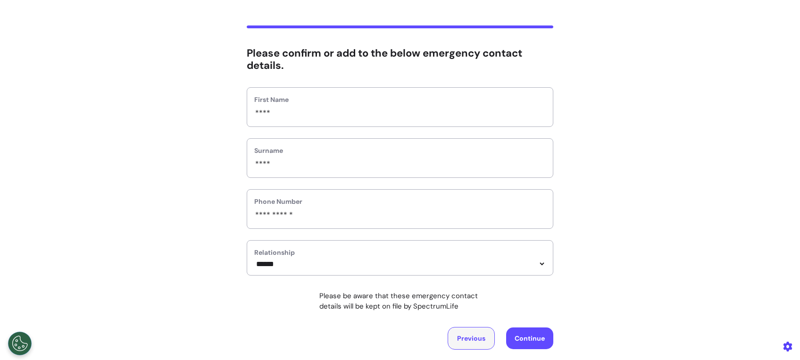
click at [462, 342] on button "Previous" at bounding box center [471, 338] width 47 height 23
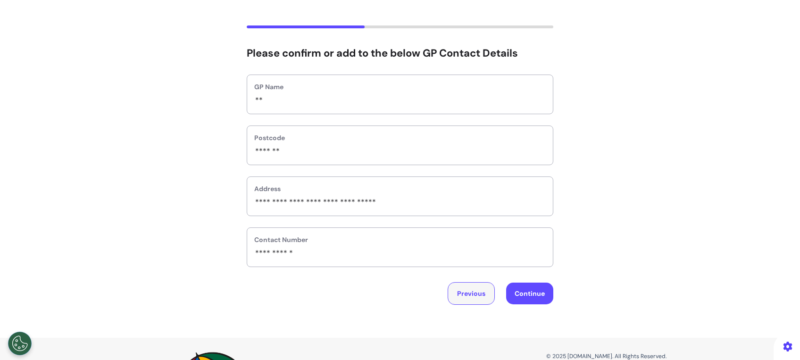
click at [471, 294] on button "Previous" at bounding box center [471, 293] width 47 height 23
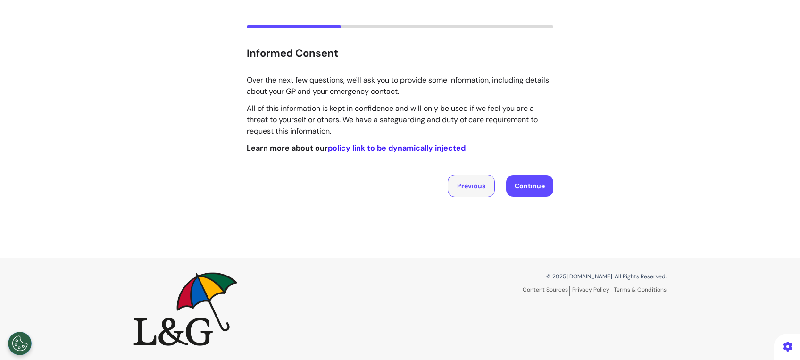
click at [453, 192] on button "Previous" at bounding box center [471, 186] width 47 height 23
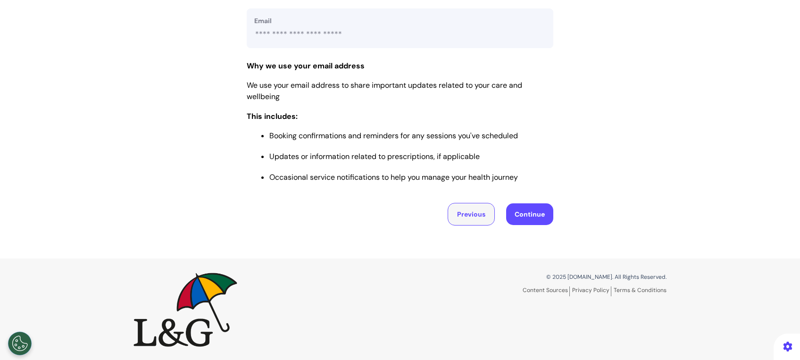
click at [479, 215] on button "Previous" at bounding box center [471, 214] width 47 height 23
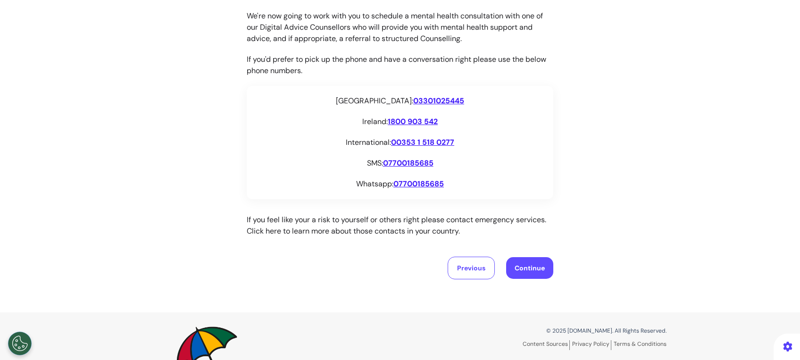
scroll to position [37, 0]
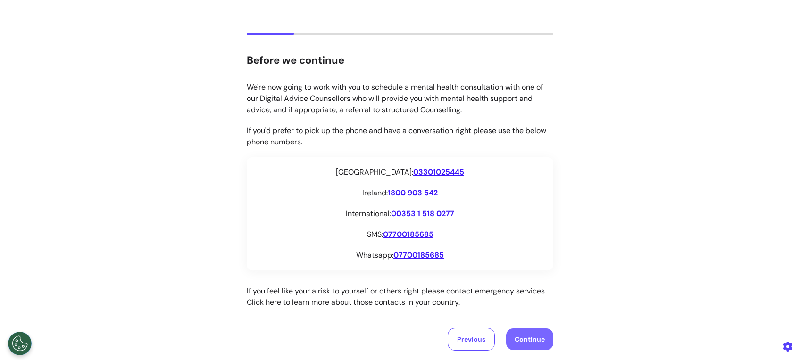
click at [523, 336] on button "Continue" at bounding box center [529, 339] width 47 height 22
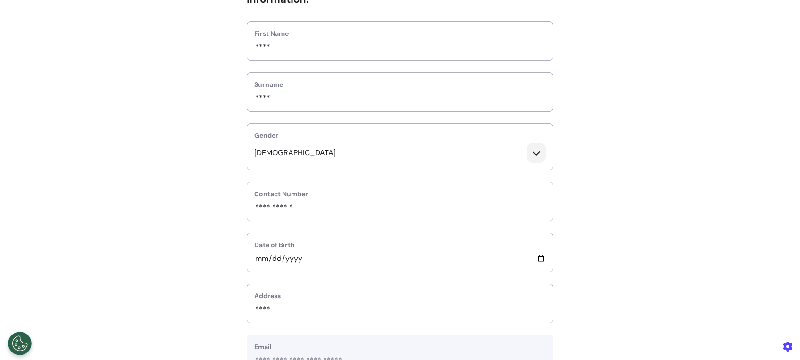
scroll to position [288, 0]
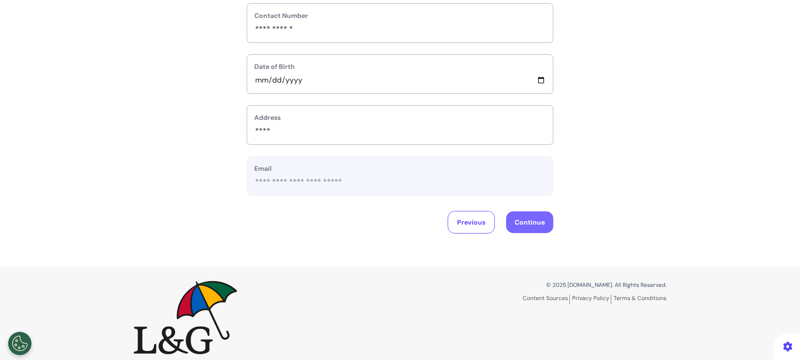
click at [518, 215] on button "Continue" at bounding box center [529, 222] width 47 height 22
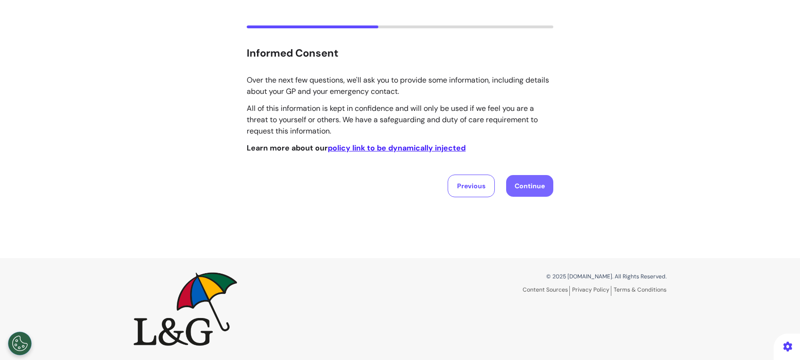
click at [526, 184] on button "Continue" at bounding box center [529, 186] width 47 height 22
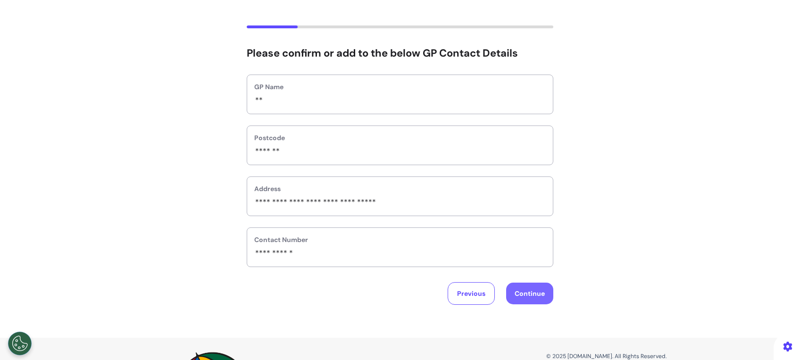
click at [528, 300] on button "Continue" at bounding box center [529, 294] width 47 height 22
select select "******"
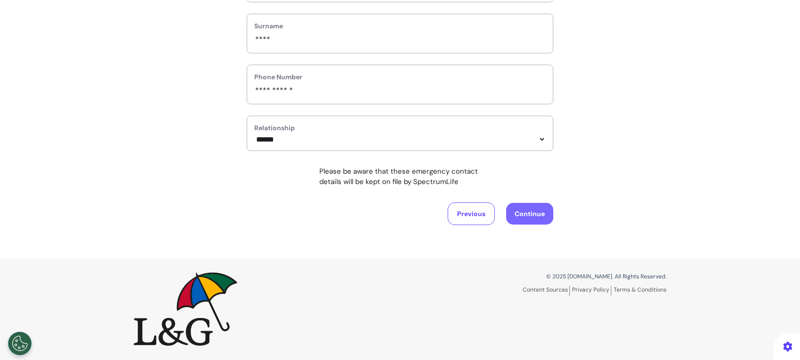
click at [532, 219] on button "Continue" at bounding box center [529, 214] width 47 height 22
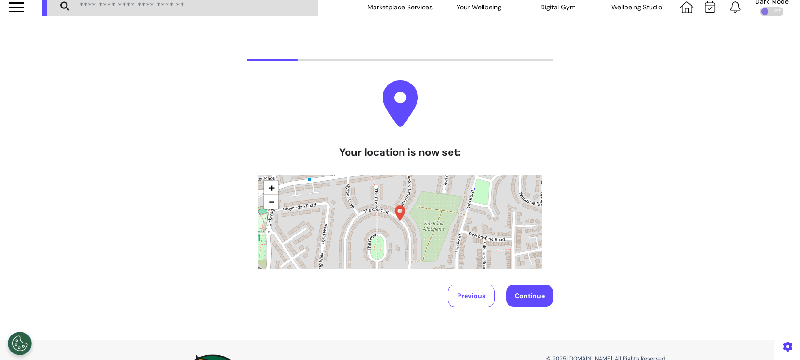
scroll to position [0, 0]
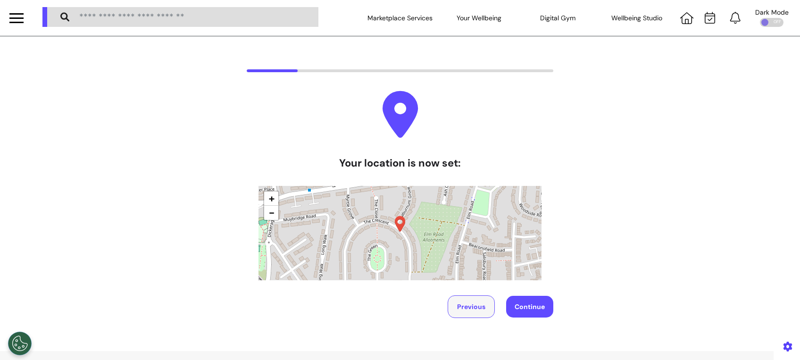
click at [478, 311] on button "Previous" at bounding box center [471, 306] width 47 height 23
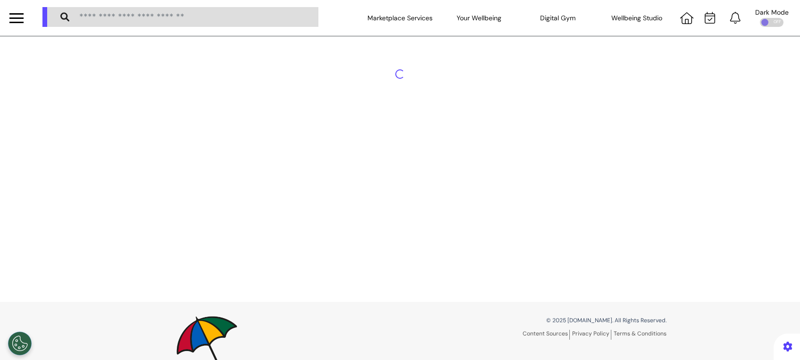
select select "******"
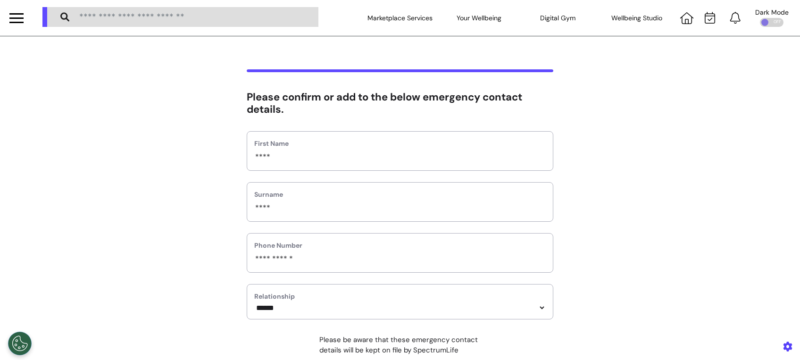
scroll to position [171, 0]
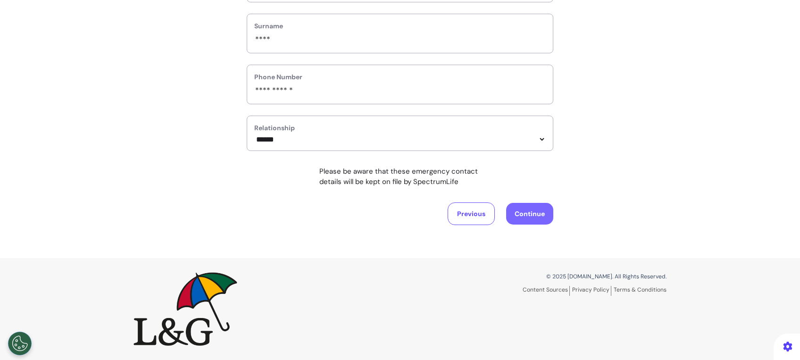
click at [535, 215] on button "Continue" at bounding box center [529, 214] width 47 height 22
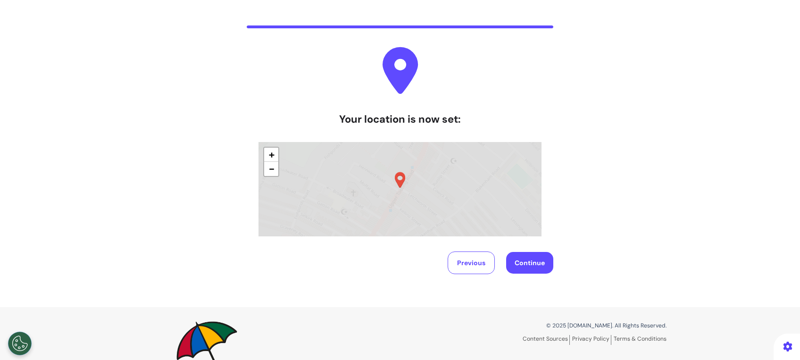
scroll to position [93, 0]
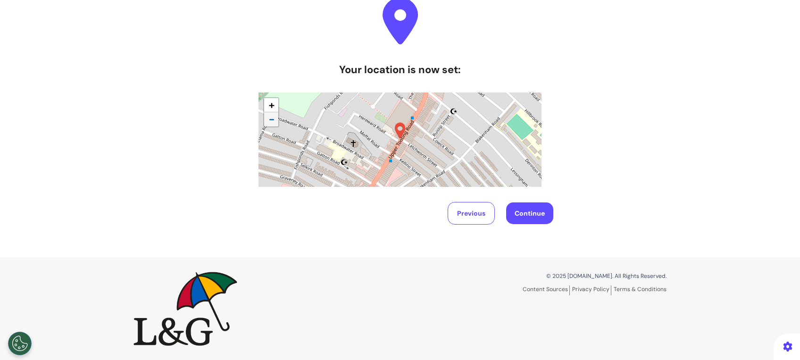
click at [269, 121] on span "−" at bounding box center [272, 119] width 6 height 14
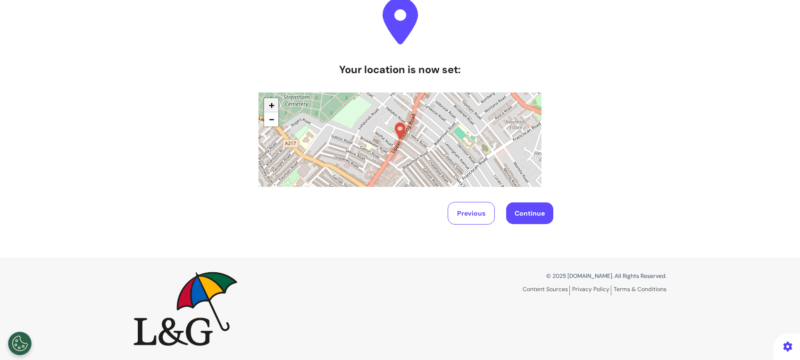
click at [273, 109] on link "+" at bounding box center [271, 105] width 14 height 14
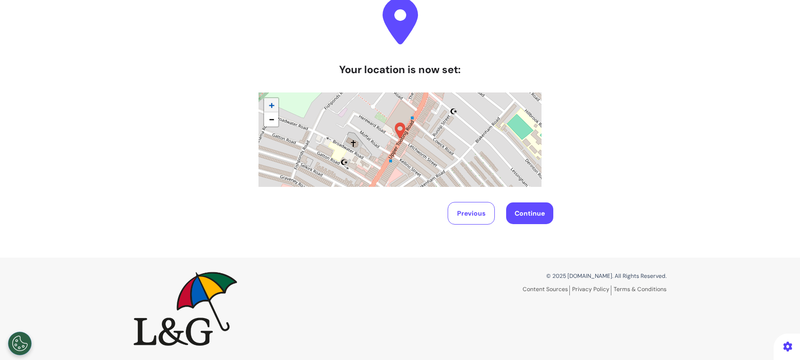
click at [273, 109] on link "+" at bounding box center [271, 105] width 14 height 14
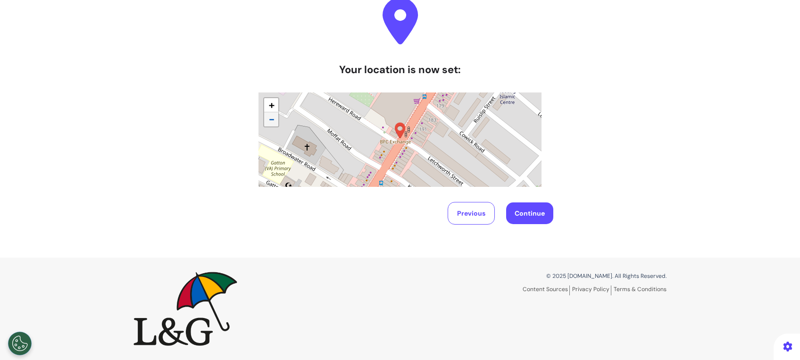
click at [269, 123] on span "−" at bounding box center [272, 119] width 6 height 14
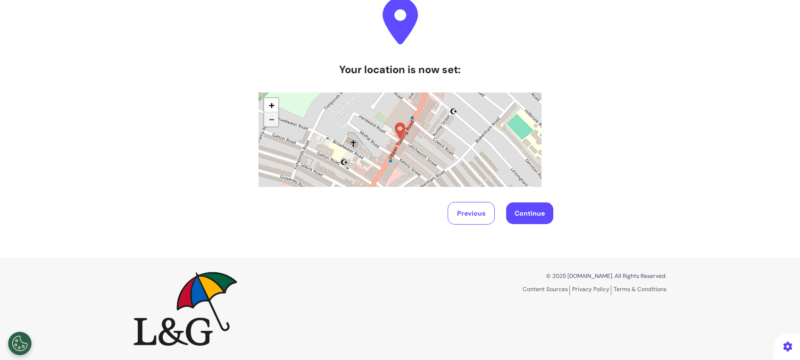
click at [269, 123] on span "−" at bounding box center [272, 119] width 6 height 14
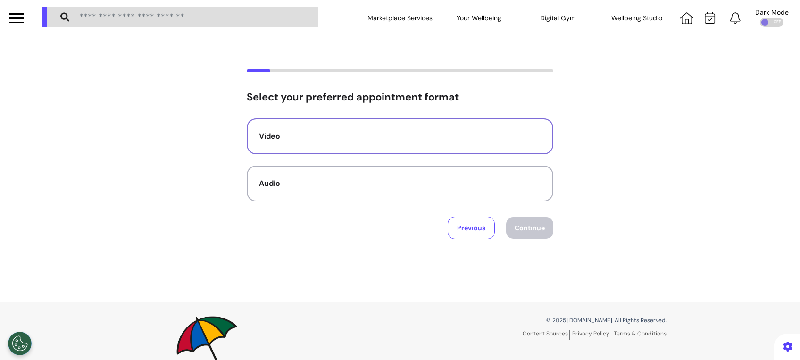
click at [443, 154] on button "Video" at bounding box center [400, 136] width 307 height 36
click at [521, 222] on button "Continue" at bounding box center [529, 228] width 47 height 22
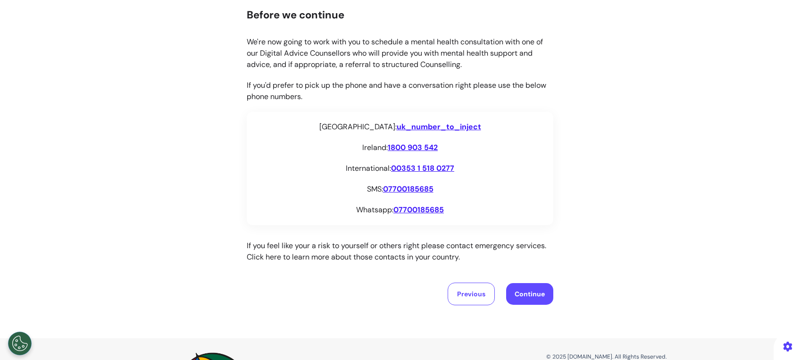
scroll to position [162, 0]
